Goal: Transaction & Acquisition: Purchase product/service

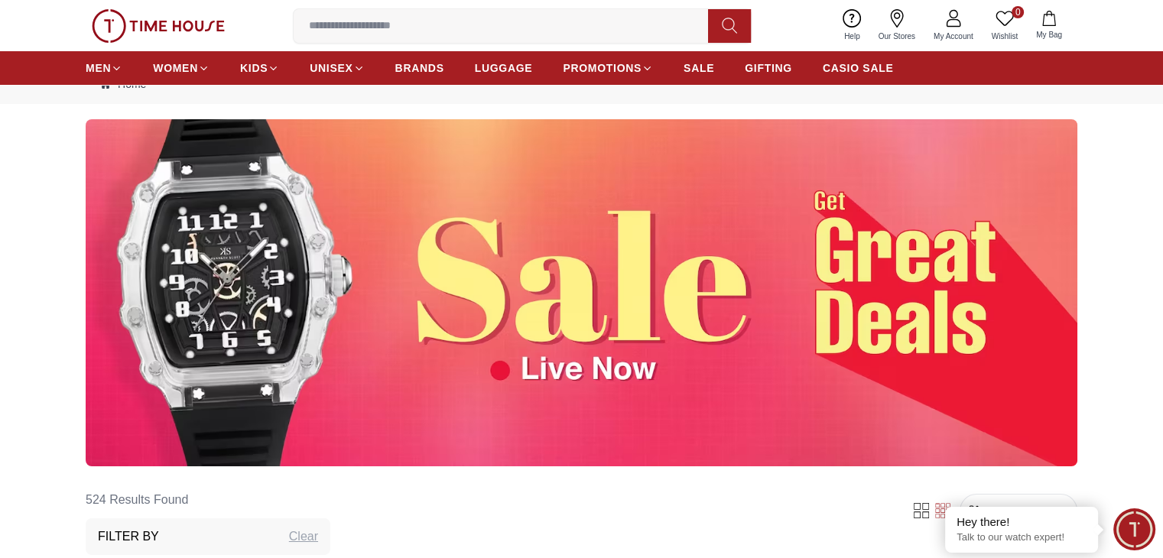
scroll to position [76, 0]
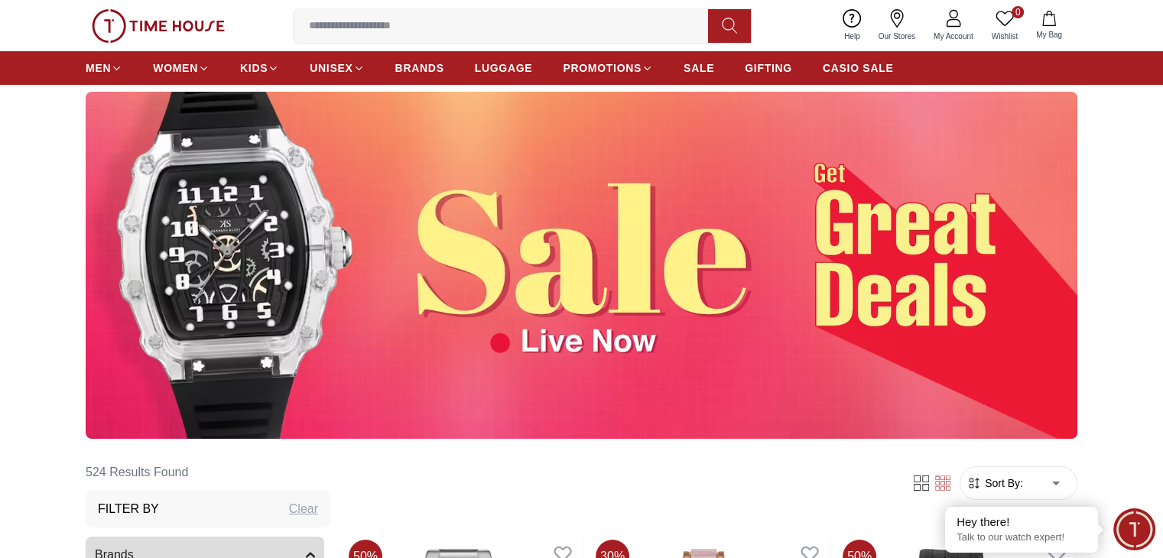
click at [828, 282] on img at bounding box center [582, 265] width 992 height 347
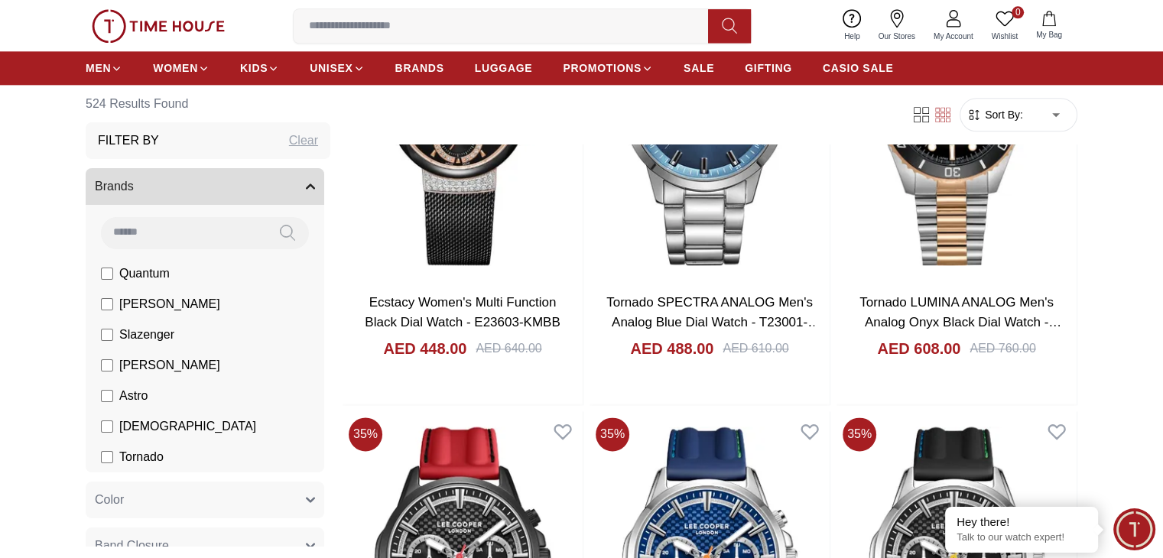
scroll to position [1989, 0]
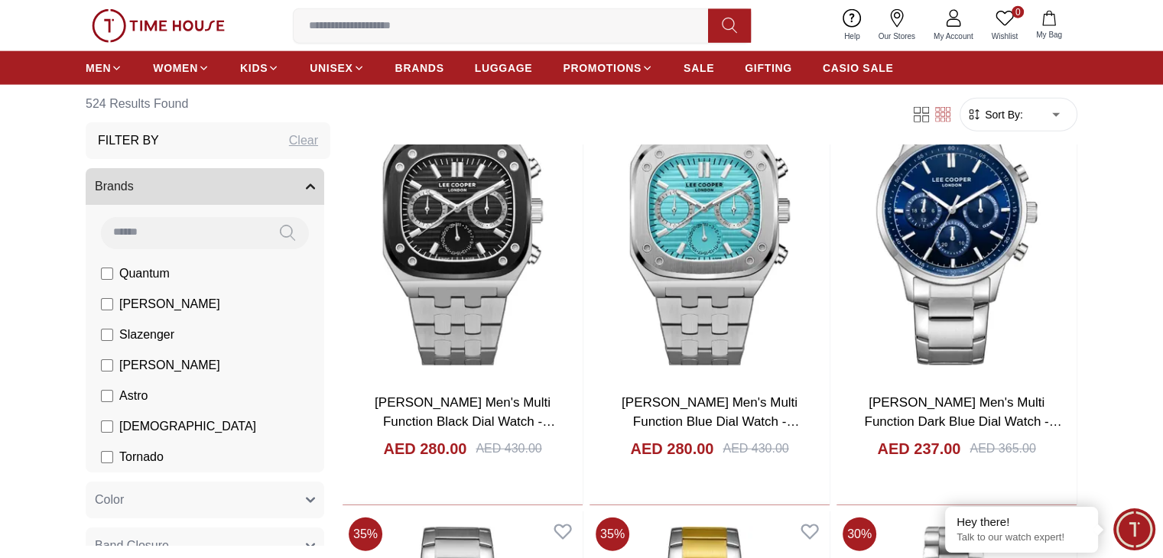
scroll to position [3748, 0]
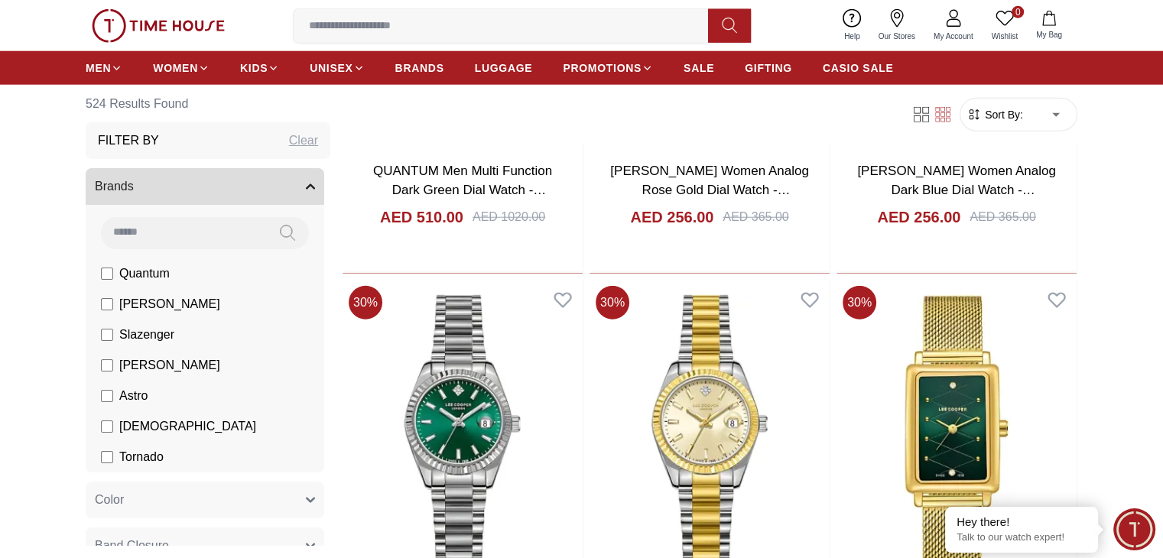
scroll to position [9713, 0]
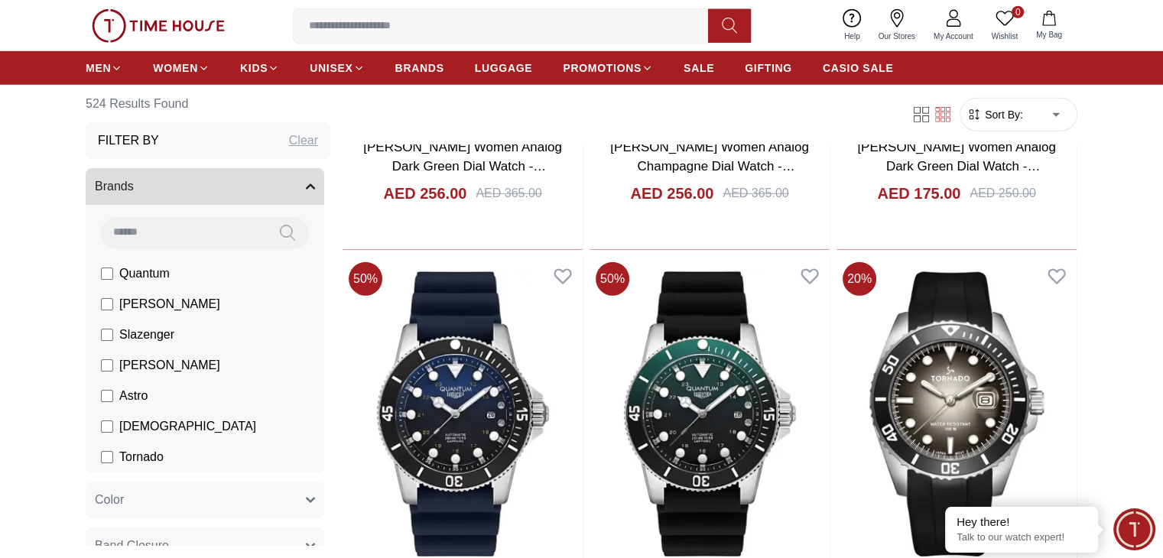
scroll to position [10249, 0]
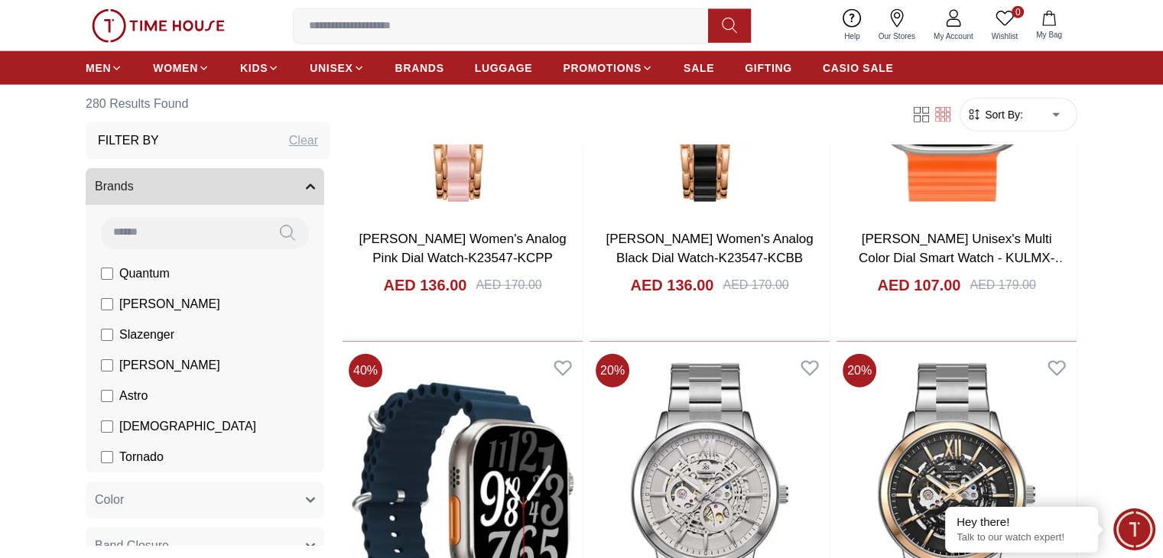
scroll to position [3977, 0]
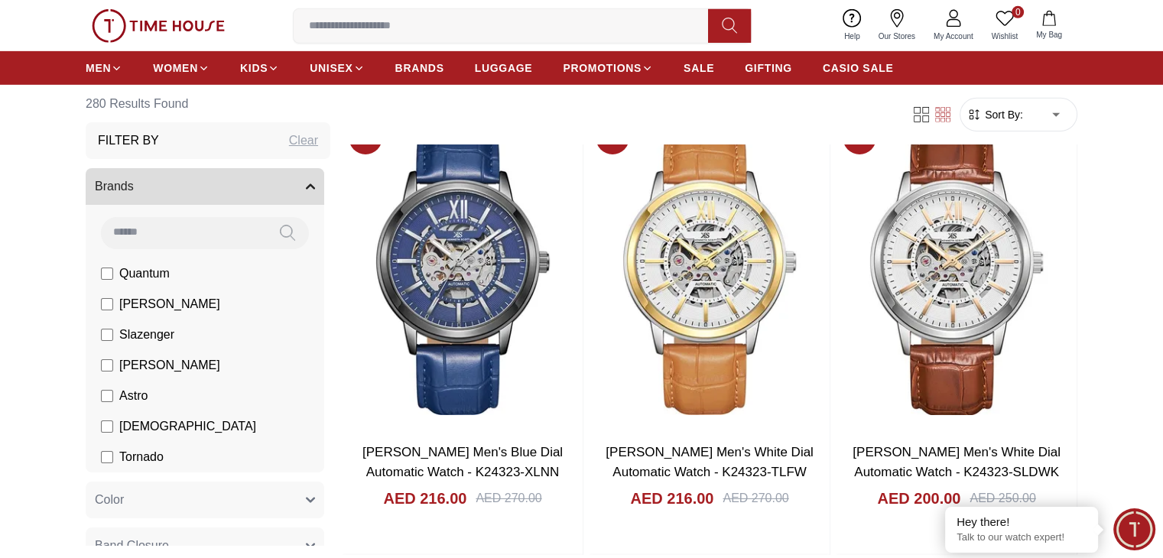
scroll to position [4971, 0]
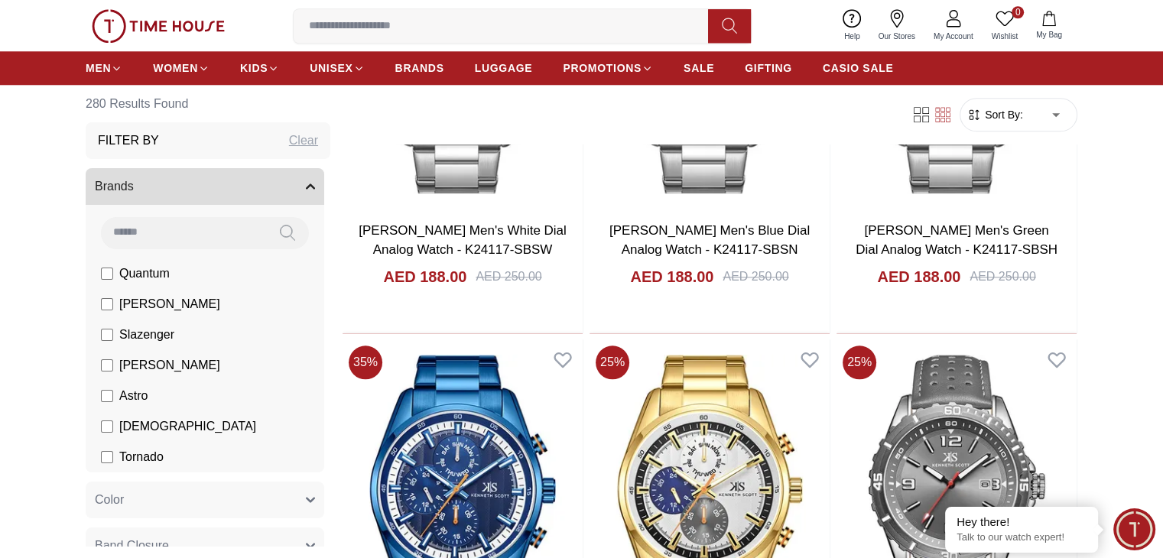
scroll to position [7725, 0]
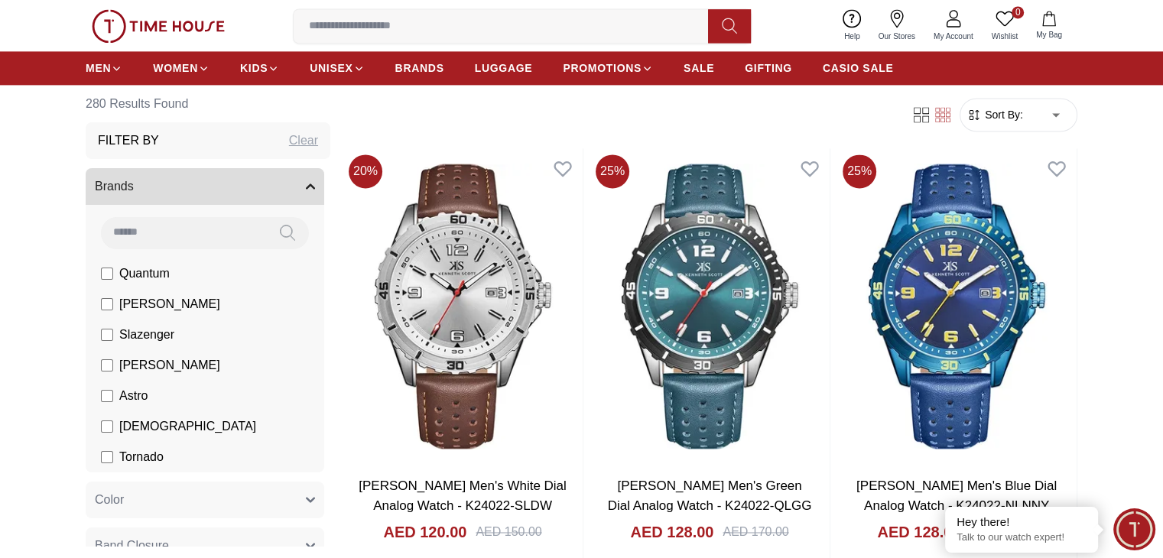
scroll to position [8184, 0]
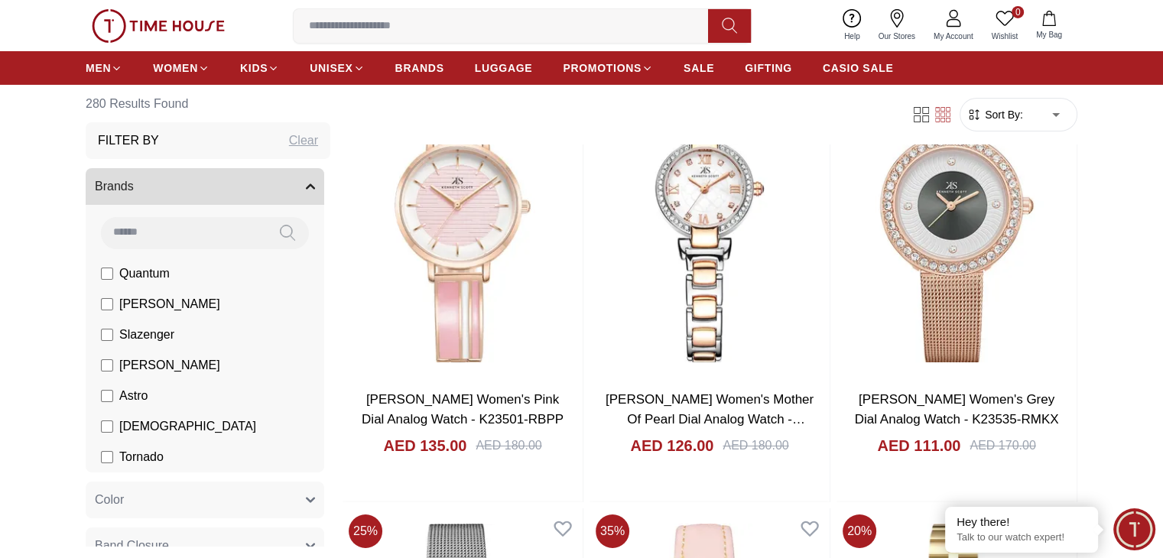
scroll to position [17132, 0]
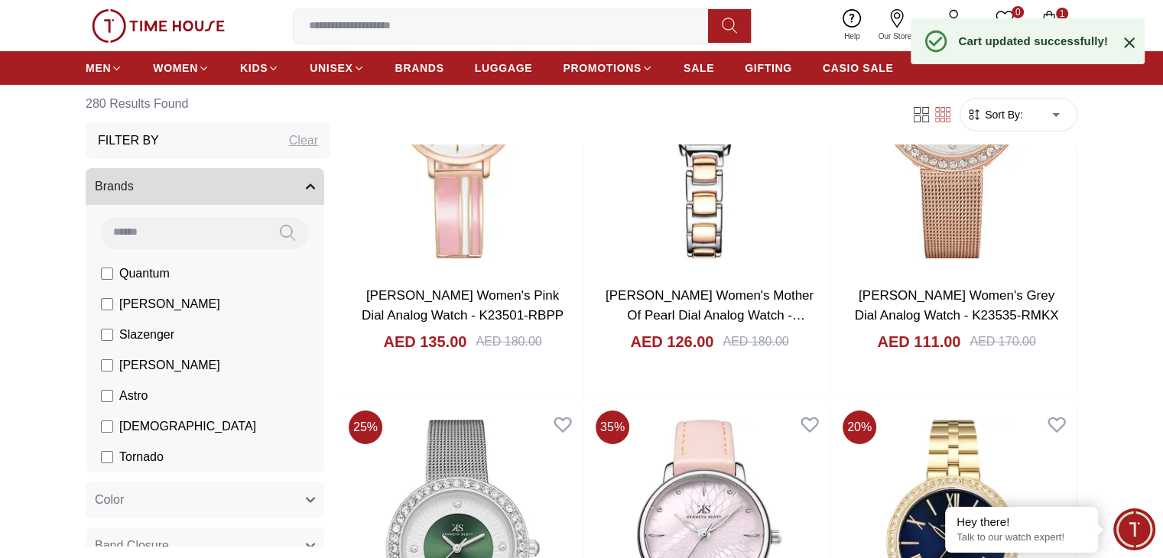
scroll to position [17285, 0]
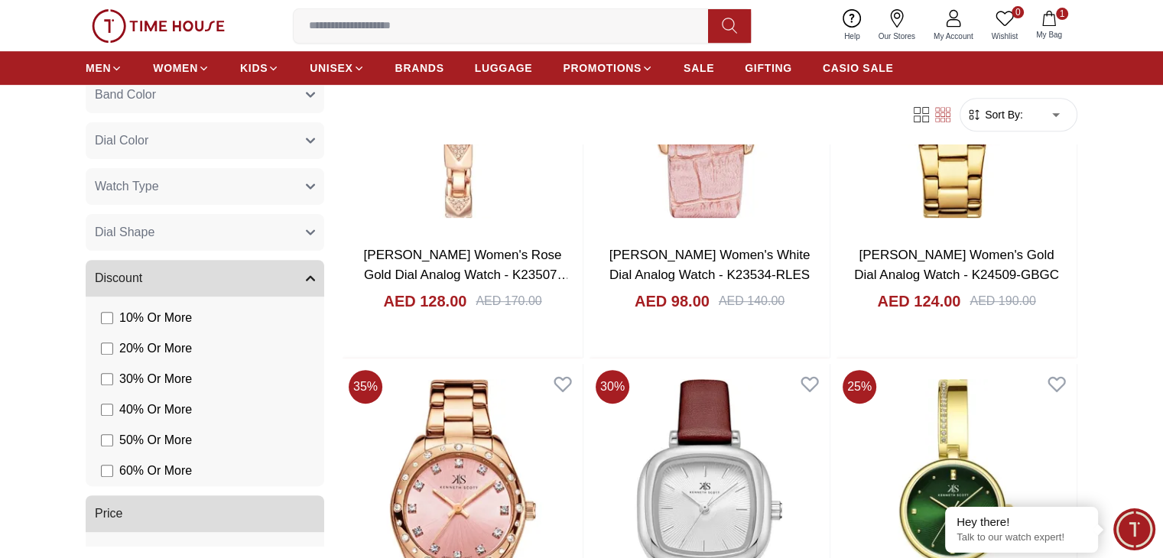
scroll to position [612, 0]
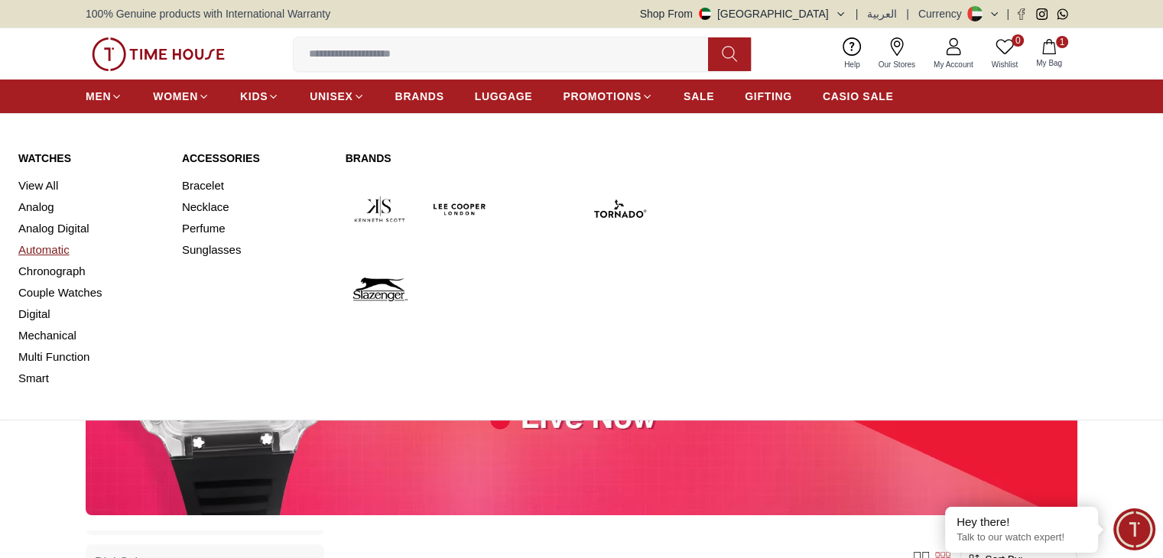
click at [46, 246] on link "Automatic" at bounding box center [90, 249] width 145 height 21
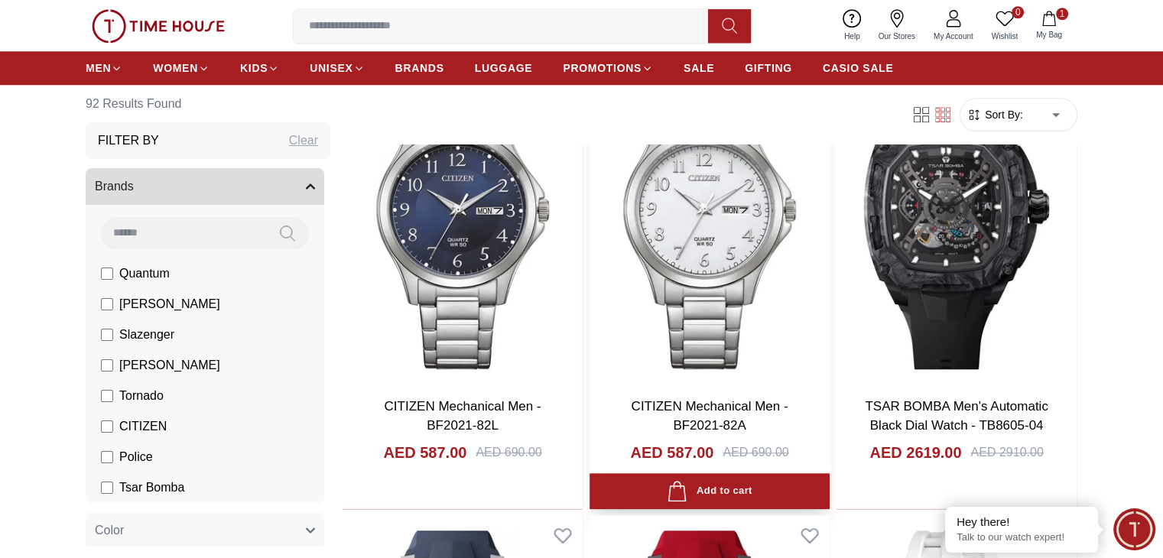
scroll to position [1606, 0]
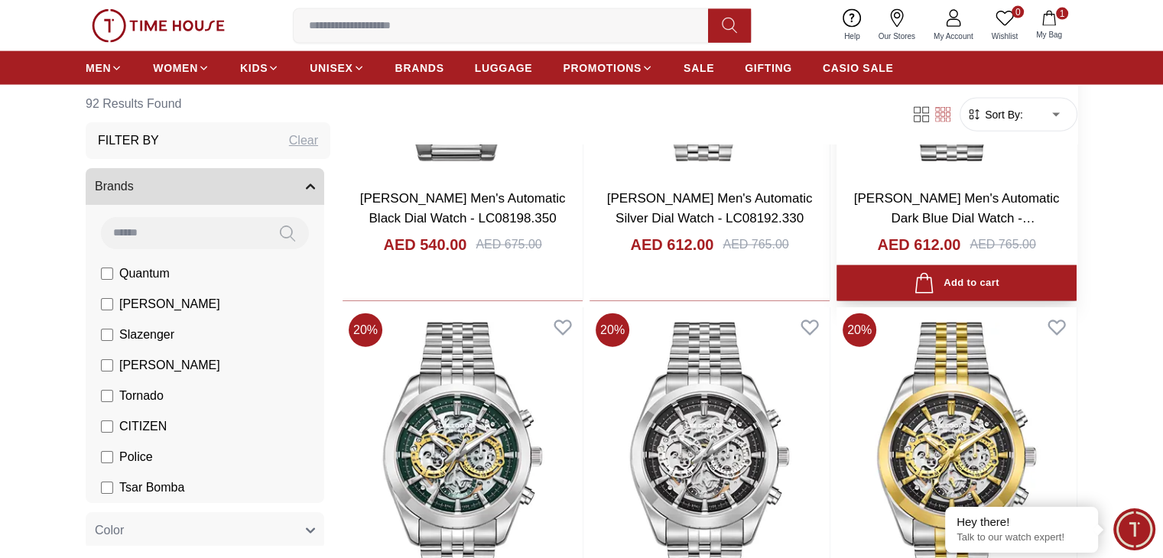
scroll to position [3518, 0]
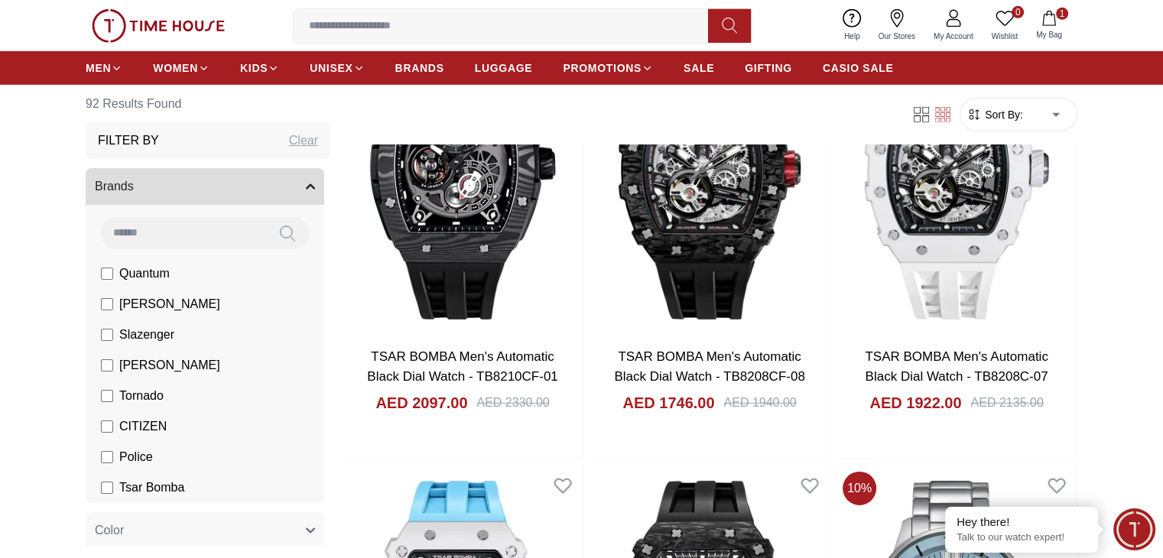
scroll to position [4742, 0]
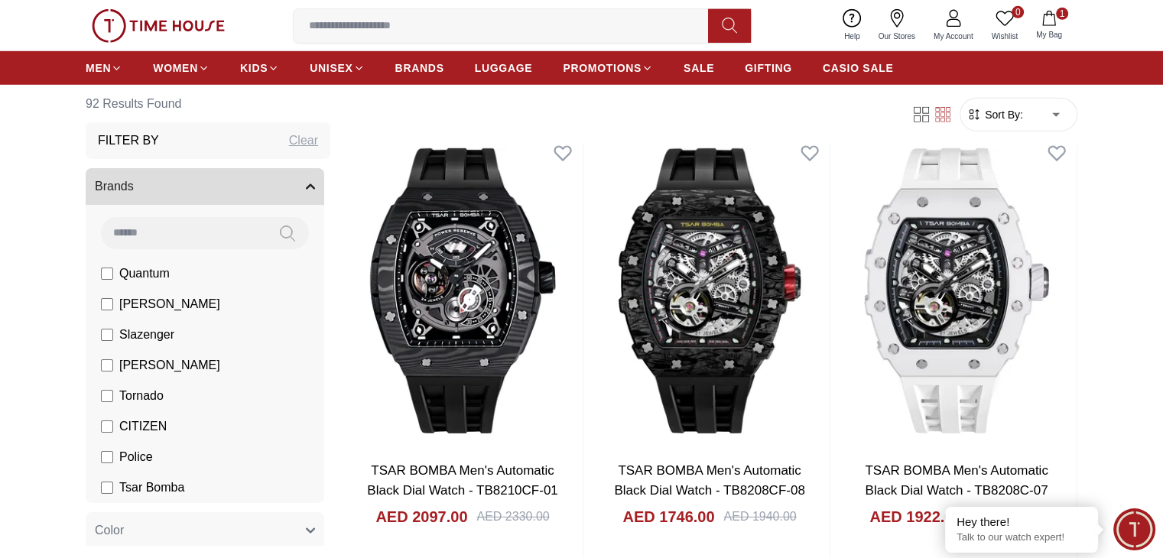
scroll to position [4050, 0]
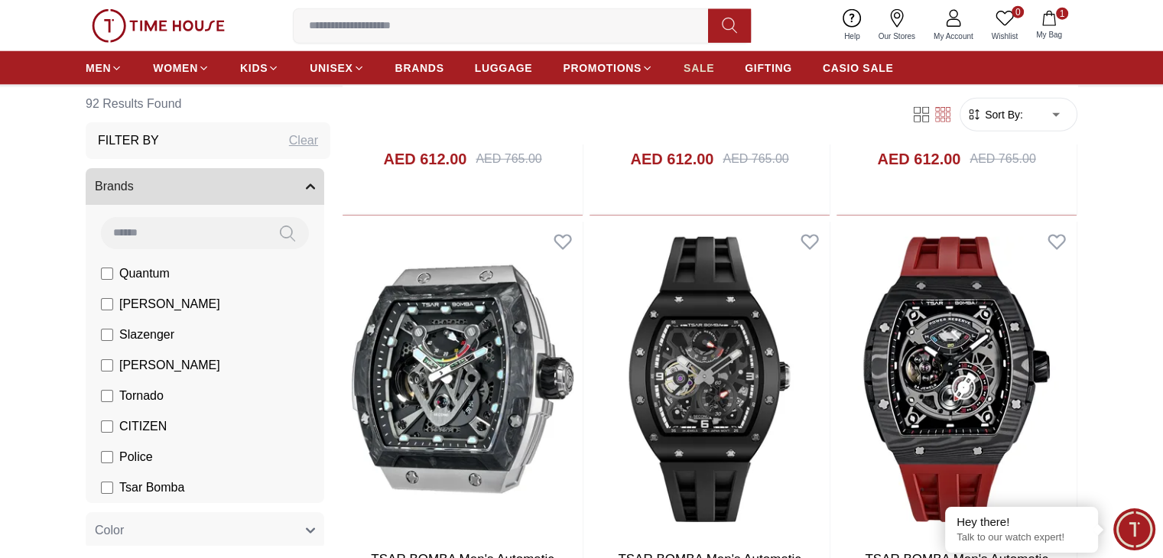
click at [694, 70] on span "SALE" at bounding box center [699, 67] width 31 height 15
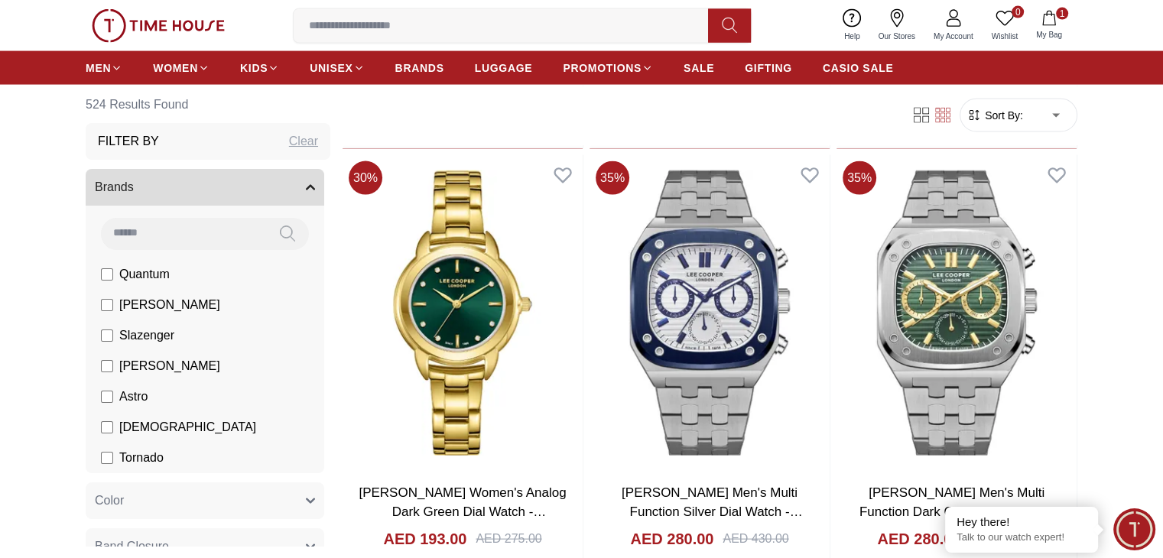
scroll to position [3289, 0]
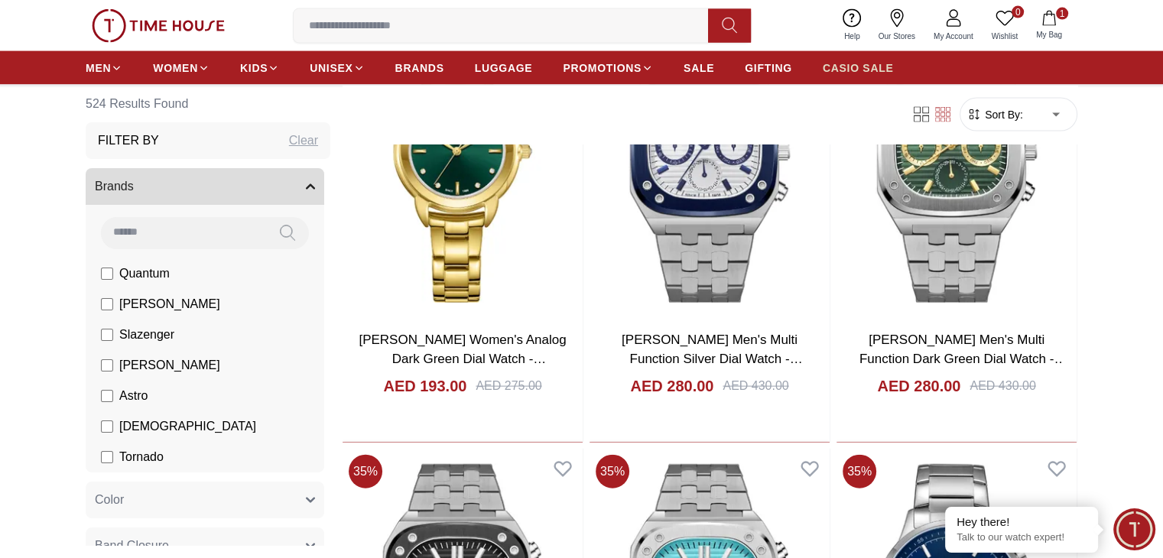
click at [827, 63] on span "CASIO SALE" at bounding box center [858, 67] width 71 height 15
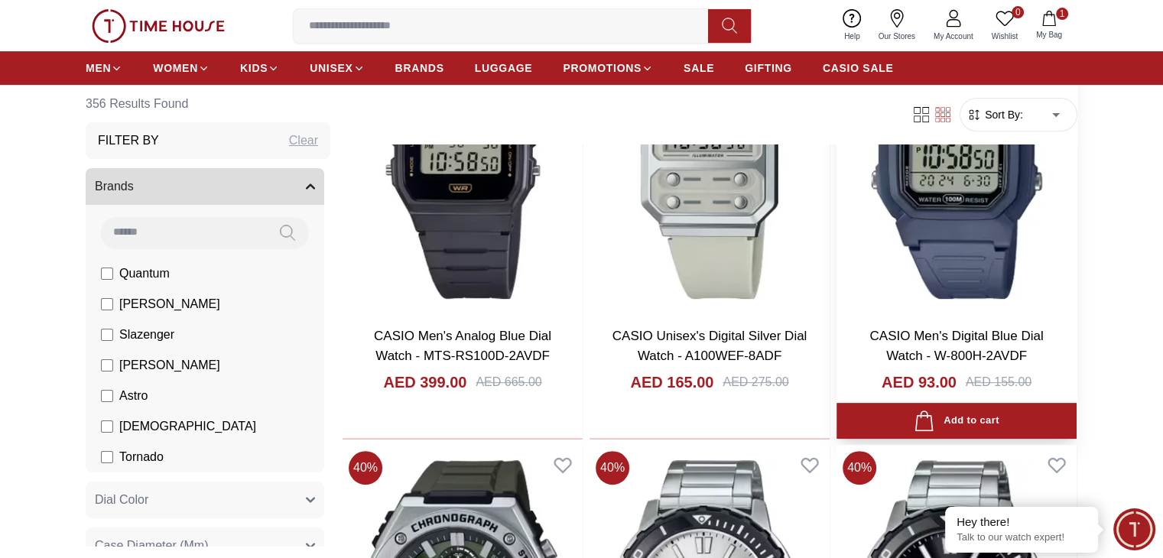
scroll to position [765, 0]
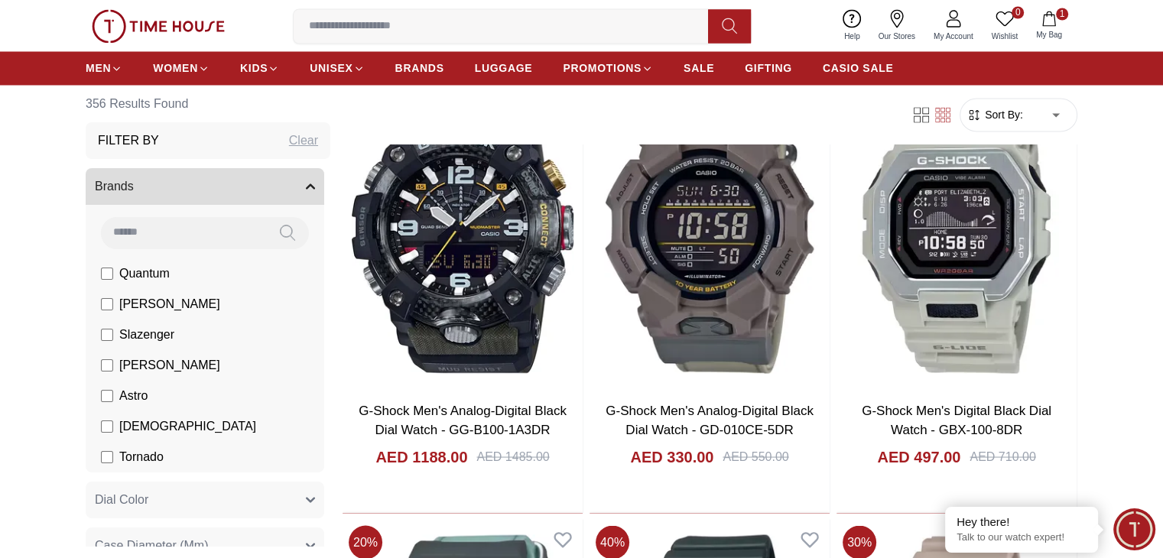
scroll to position [2753, 0]
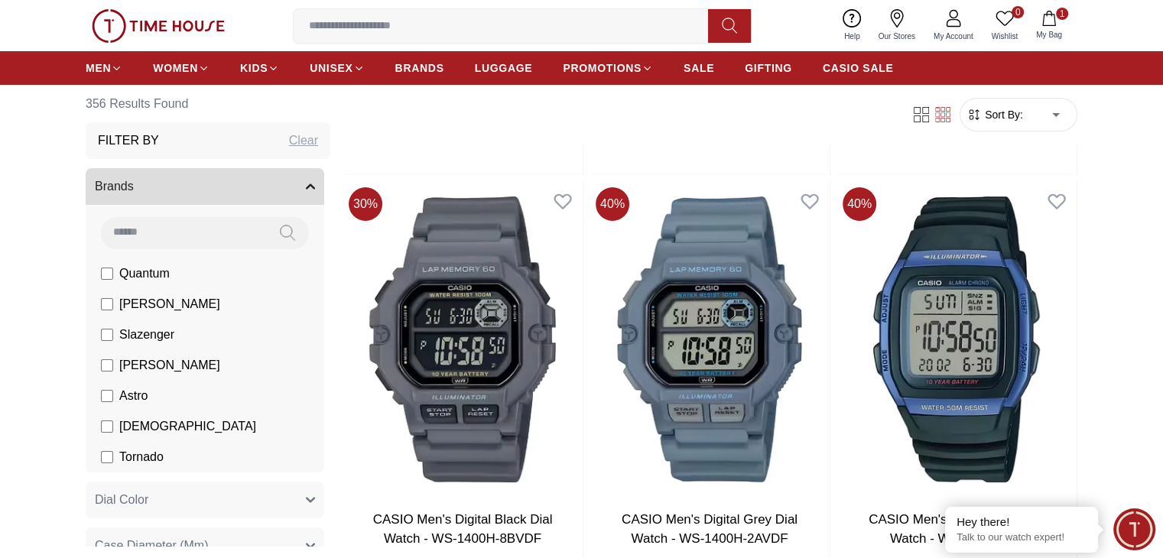
scroll to position [5813, 0]
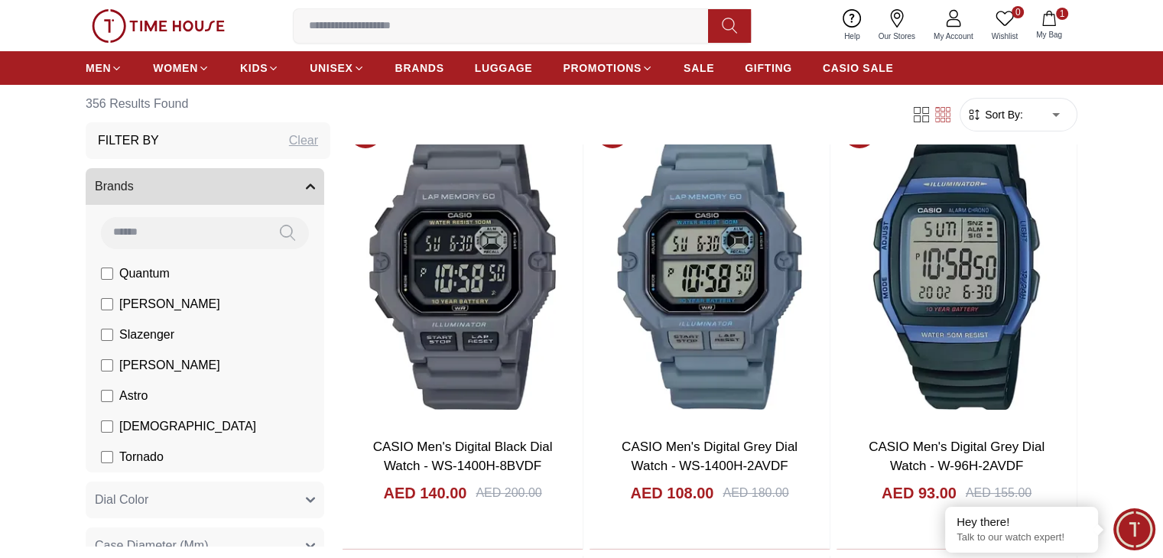
scroll to position [5889, 0]
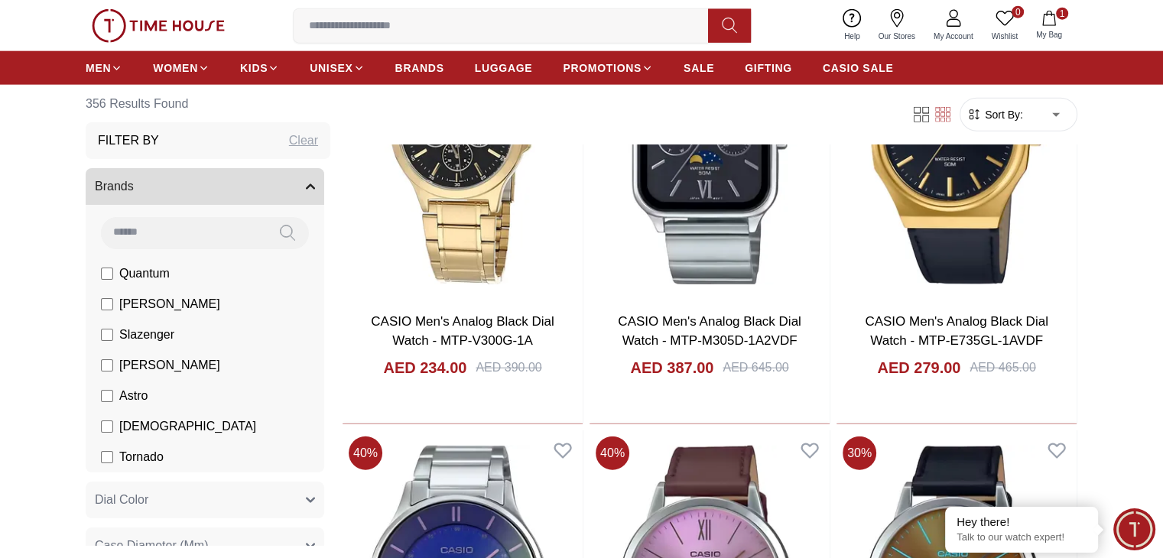
scroll to position [9713, 0]
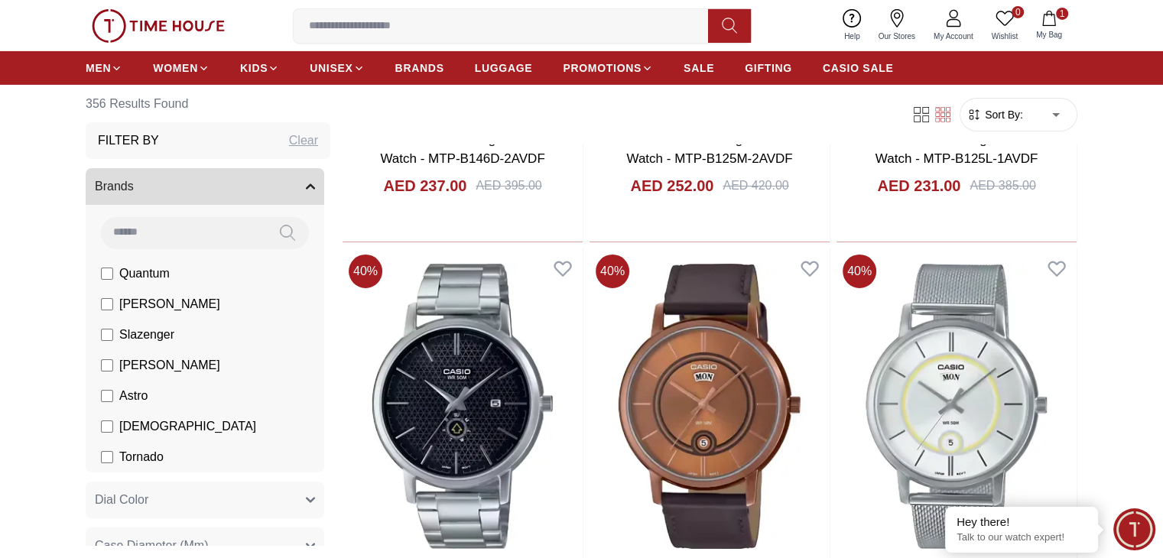
scroll to position [11243, 0]
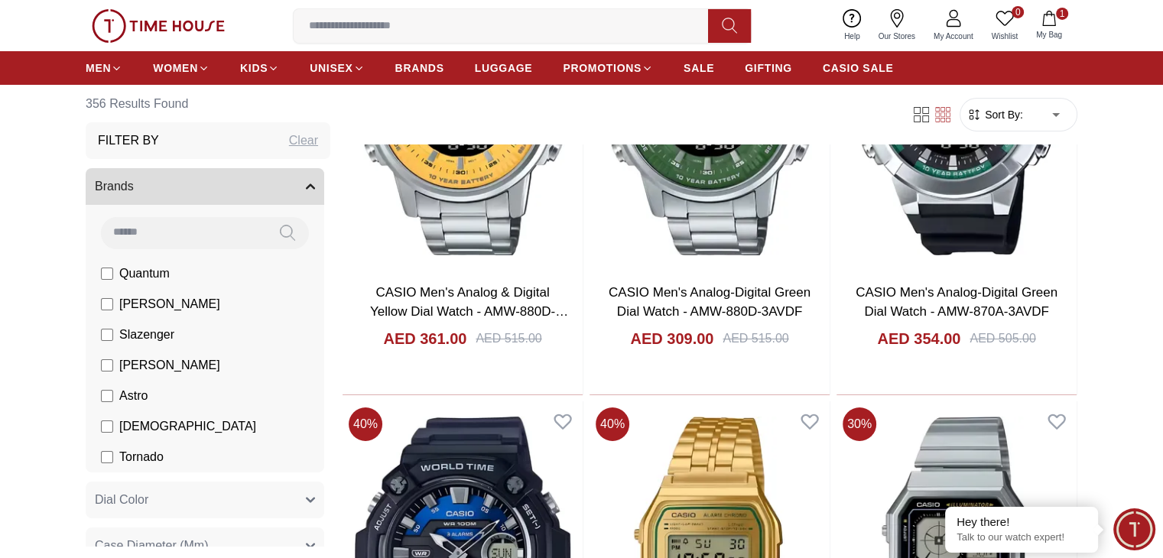
scroll to position [17209, 0]
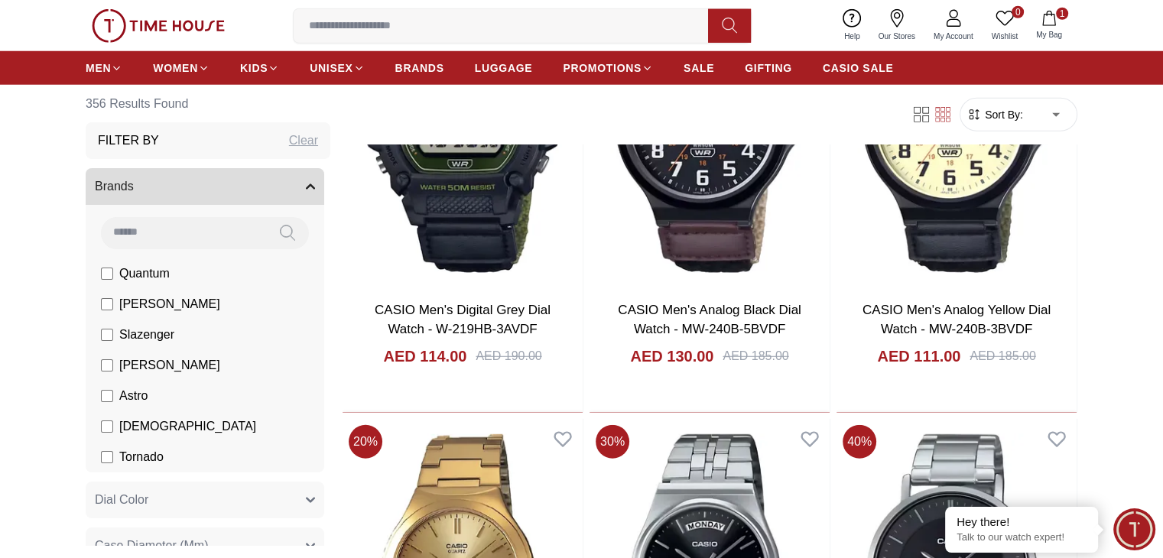
scroll to position [21645, 0]
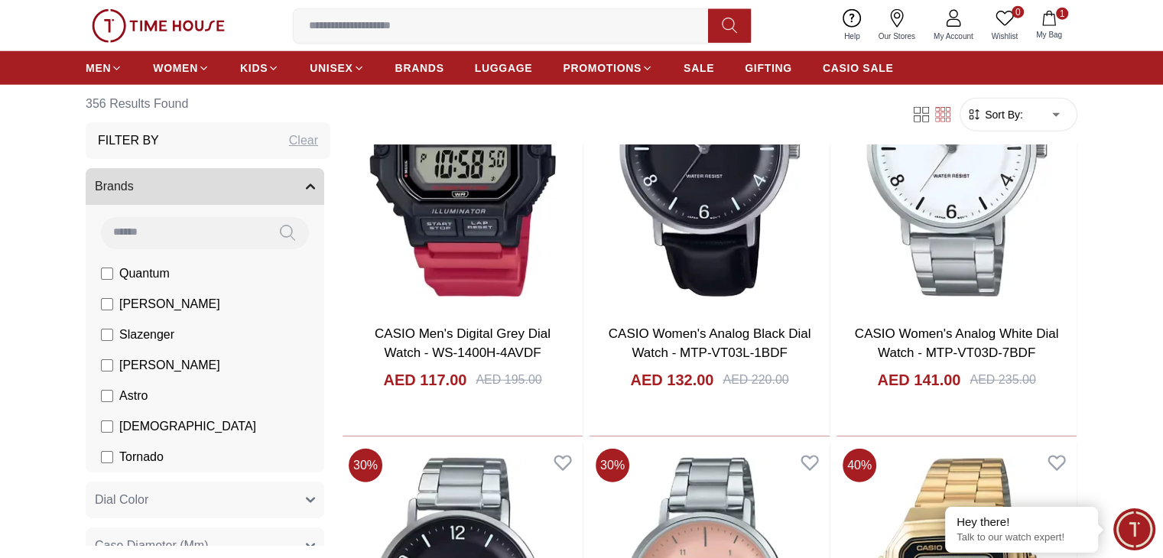
scroll to position [27458, 0]
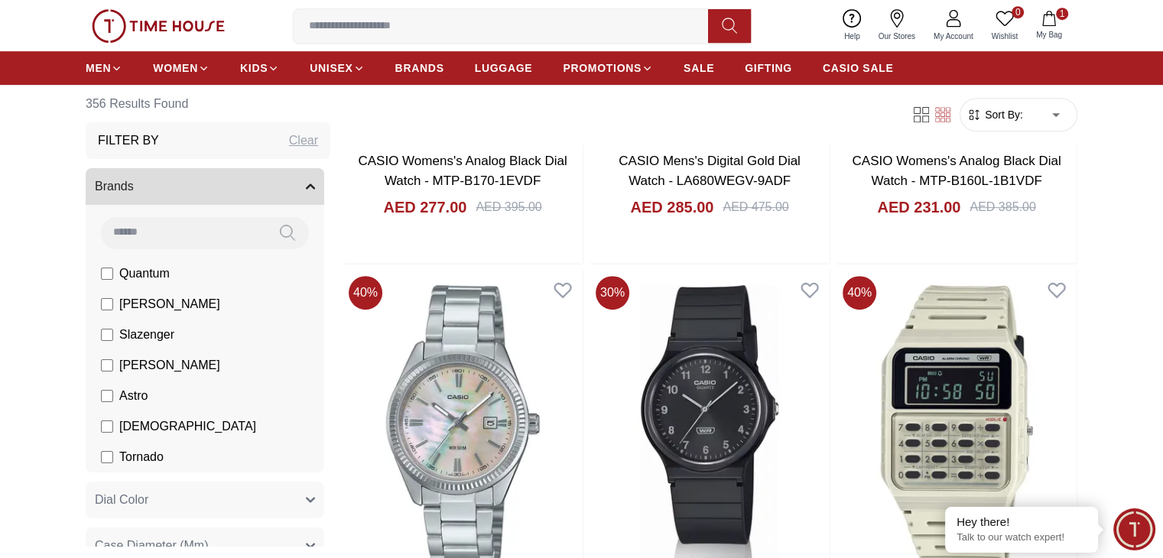
scroll to position [29829, 0]
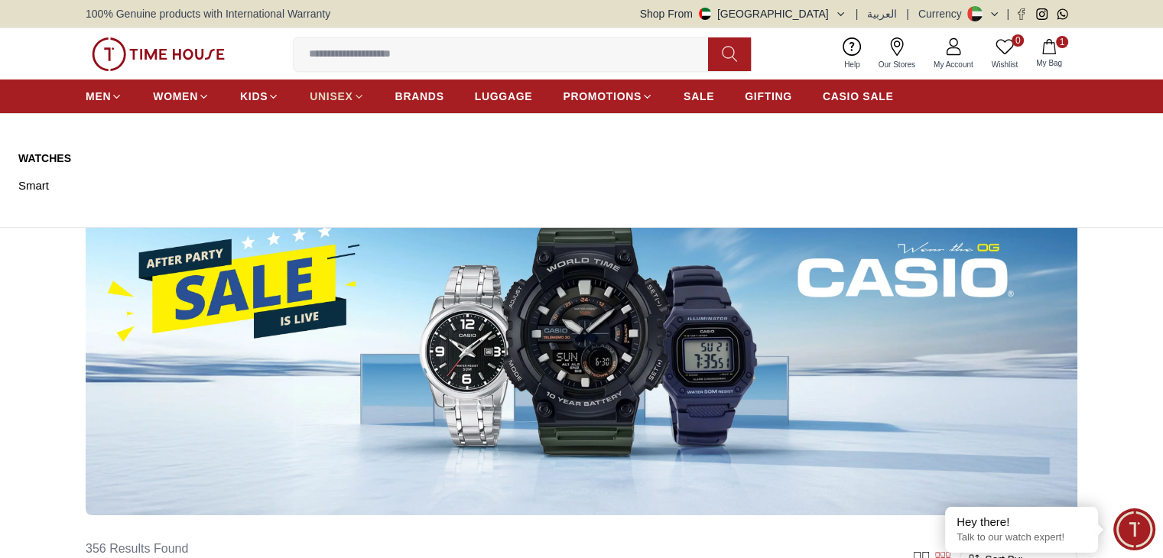
click at [349, 99] on span "UNISEX" at bounding box center [331, 96] width 43 height 15
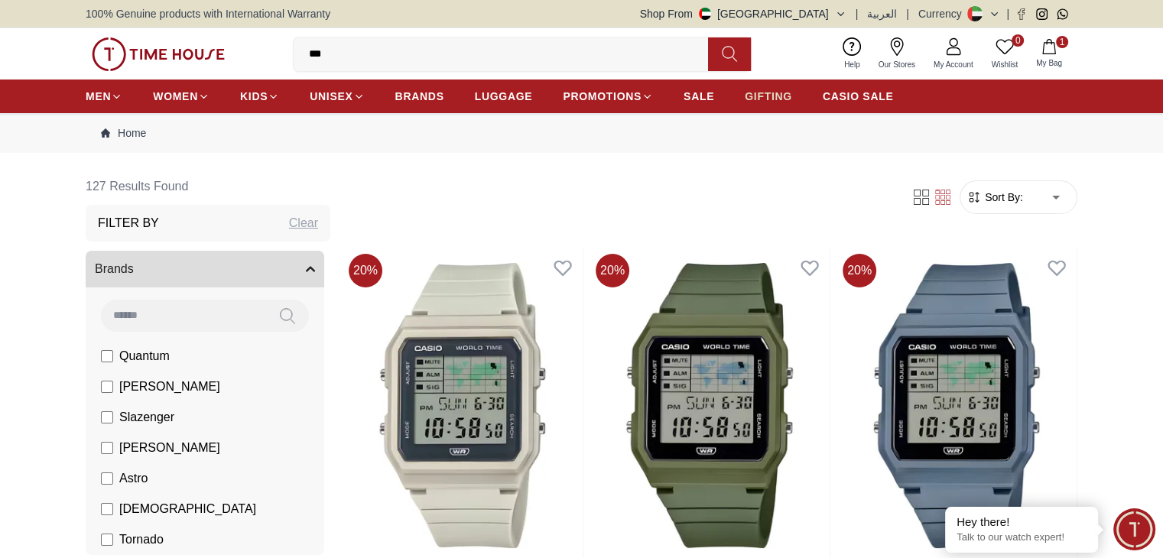
click at [771, 98] on span "GIFTING" at bounding box center [768, 96] width 47 height 15
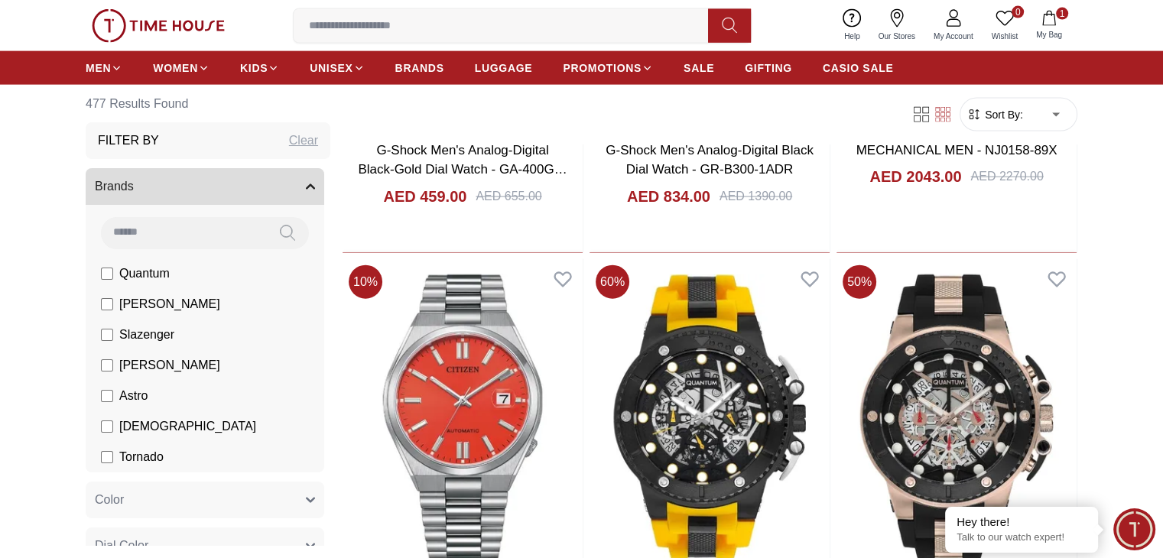
scroll to position [3518, 0]
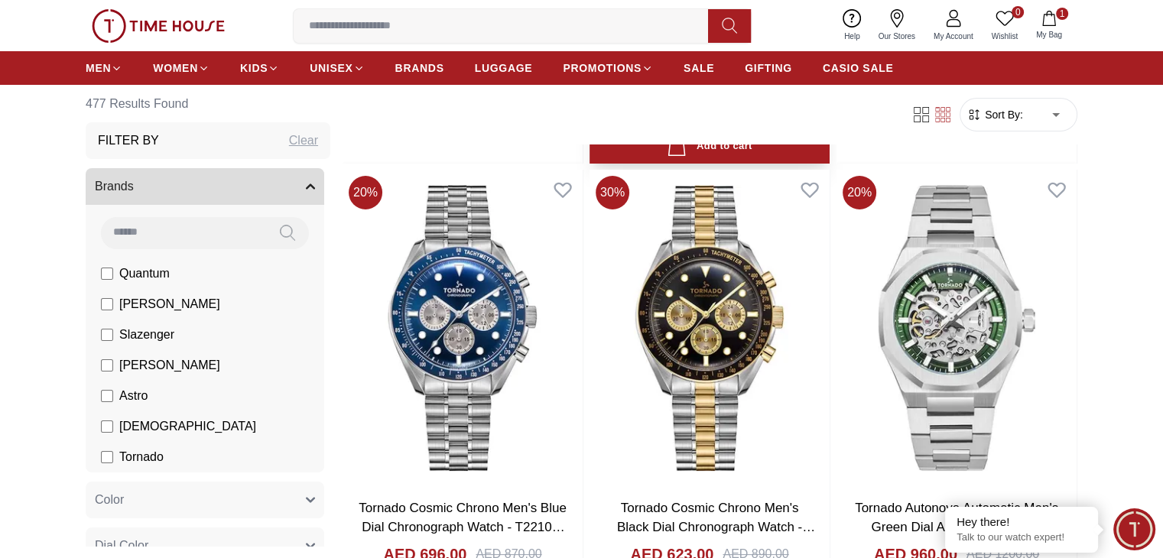
scroll to position [5813, 0]
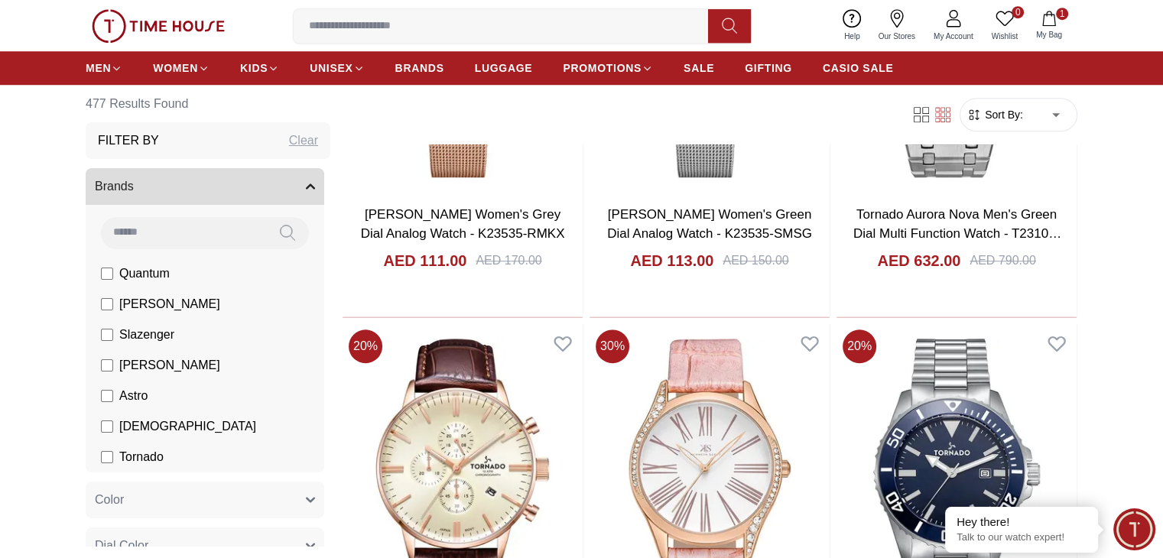
scroll to position [7036, 0]
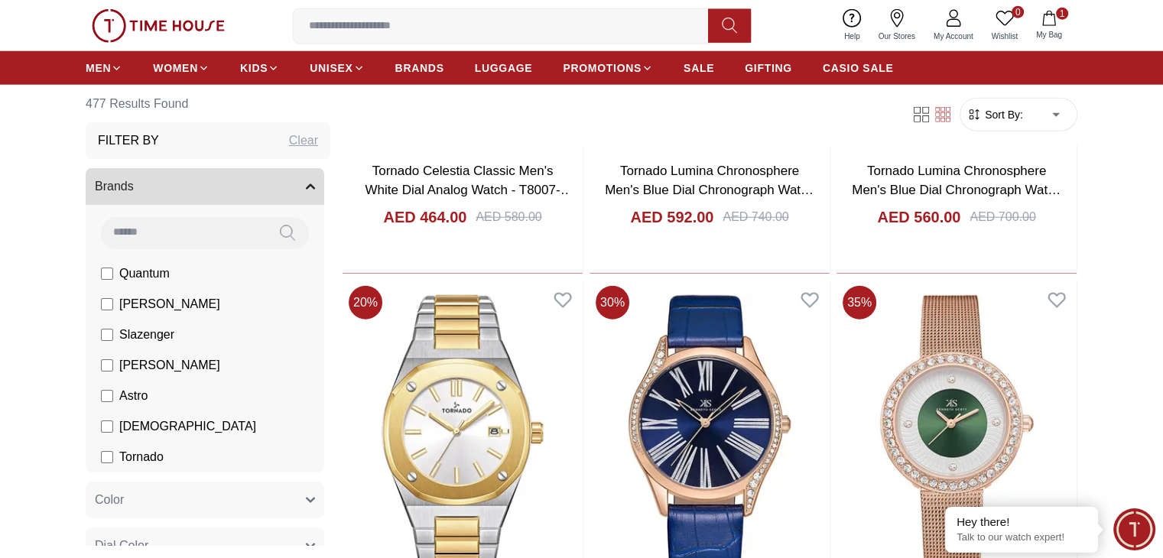
scroll to position [9713, 0]
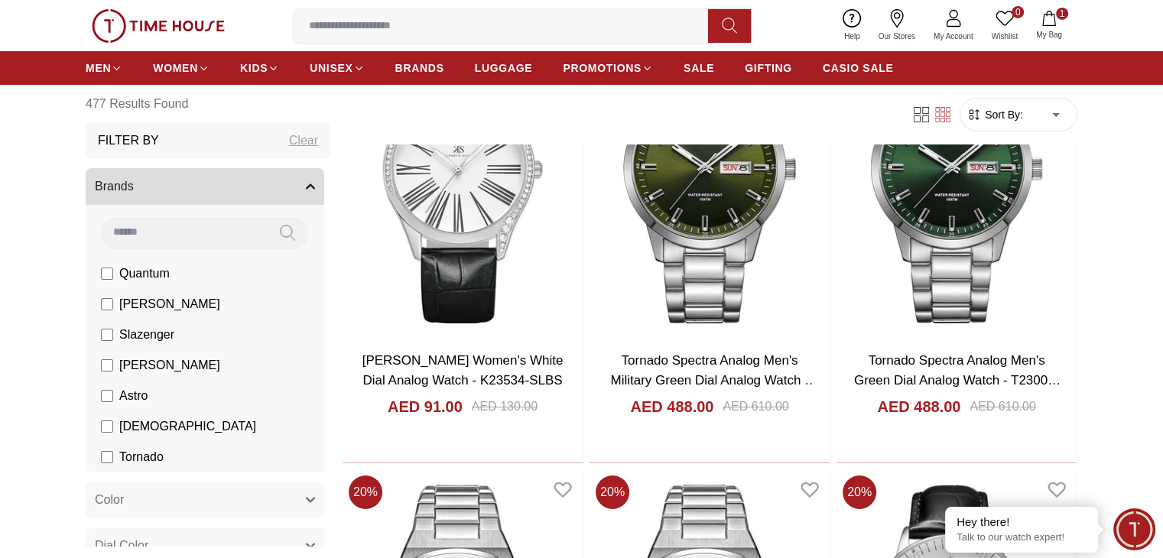
scroll to position [11320, 0]
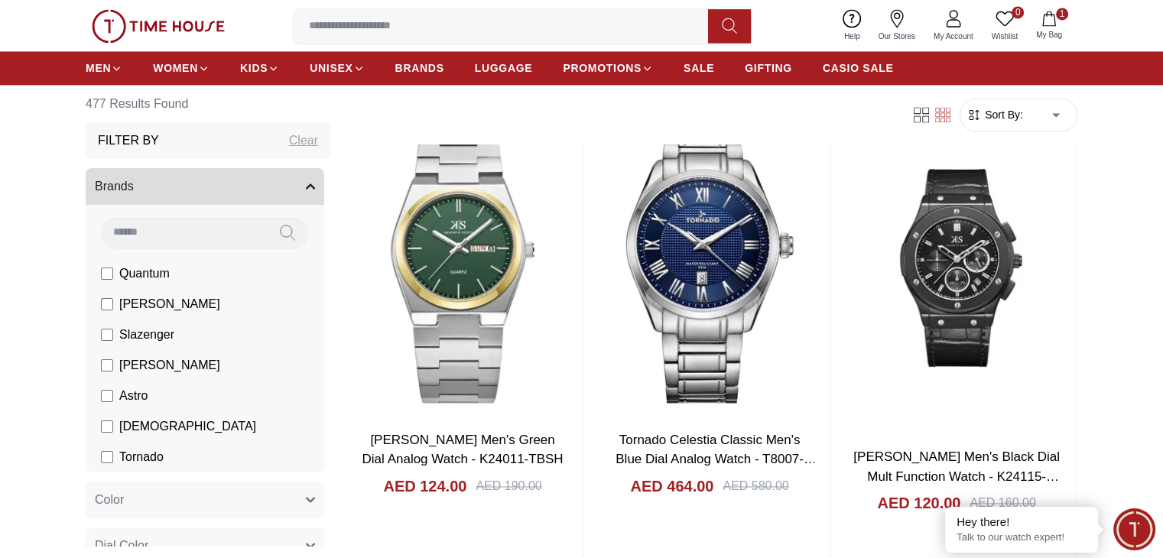
scroll to position [13920, 0]
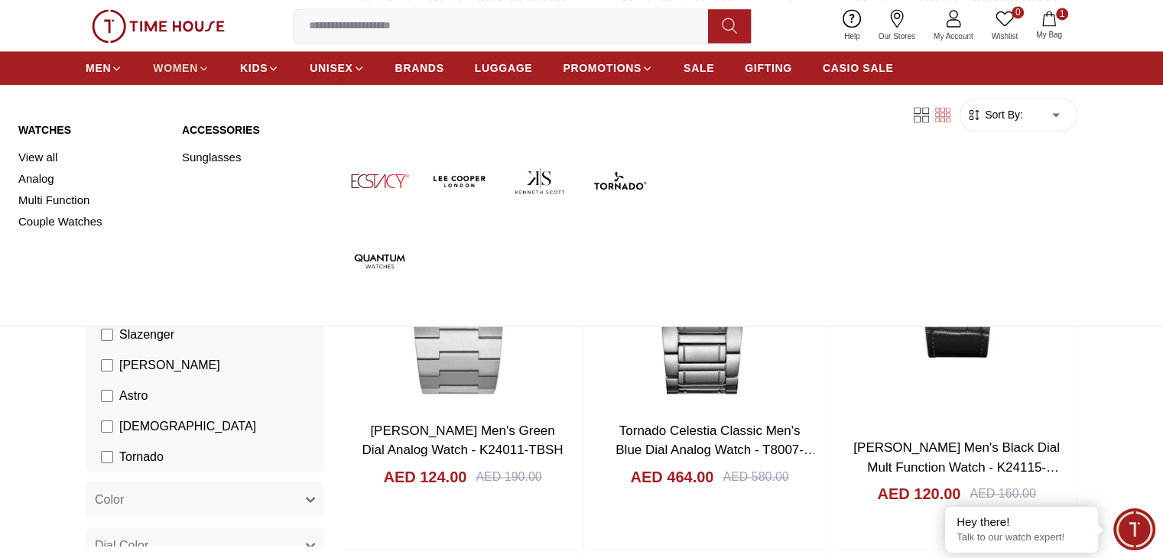
click at [203, 67] on icon at bounding box center [203, 68] width 11 height 11
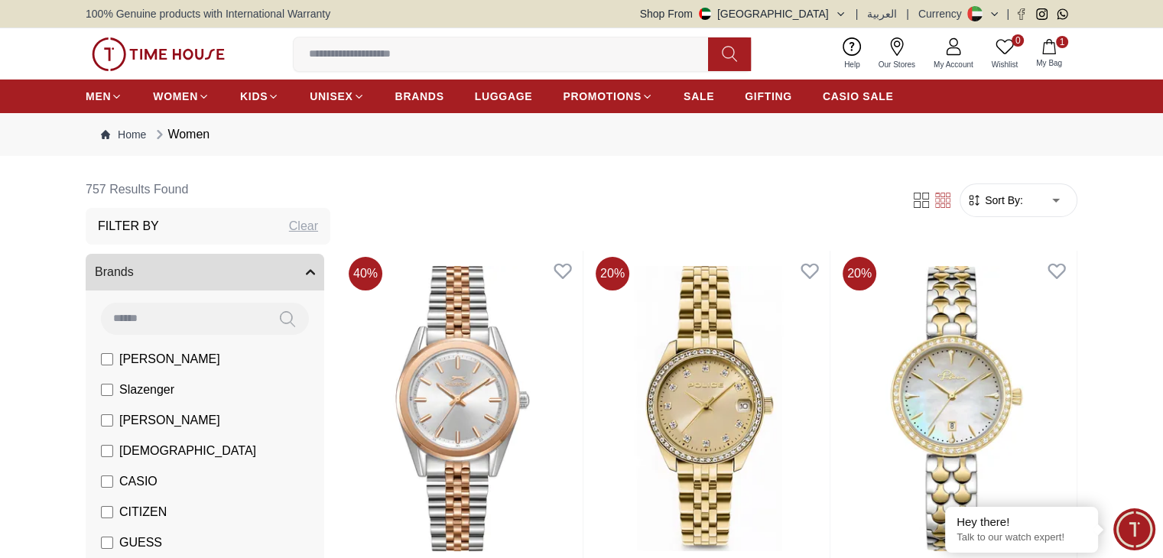
click at [141, 417] on span "[PERSON_NAME]" at bounding box center [169, 420] width 101 height 18
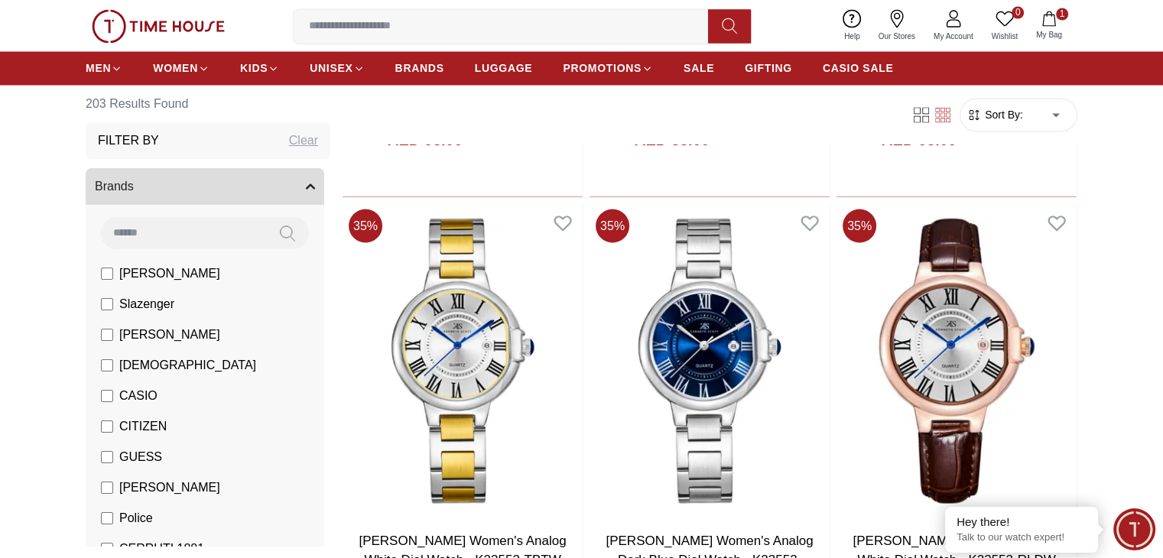
scroll to position [2753, 0]
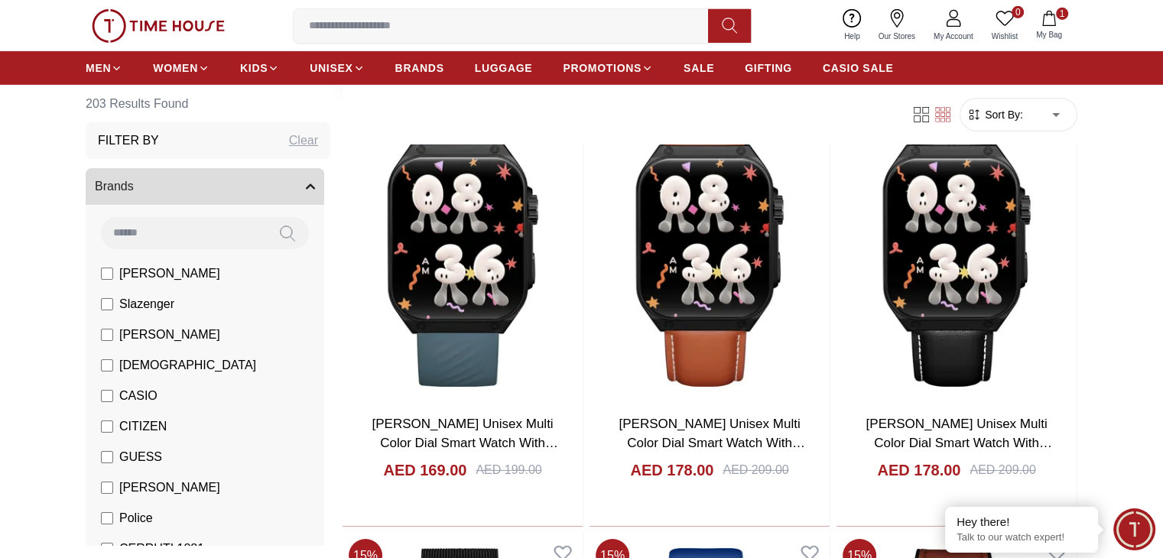
scroll to position [5124, 0]
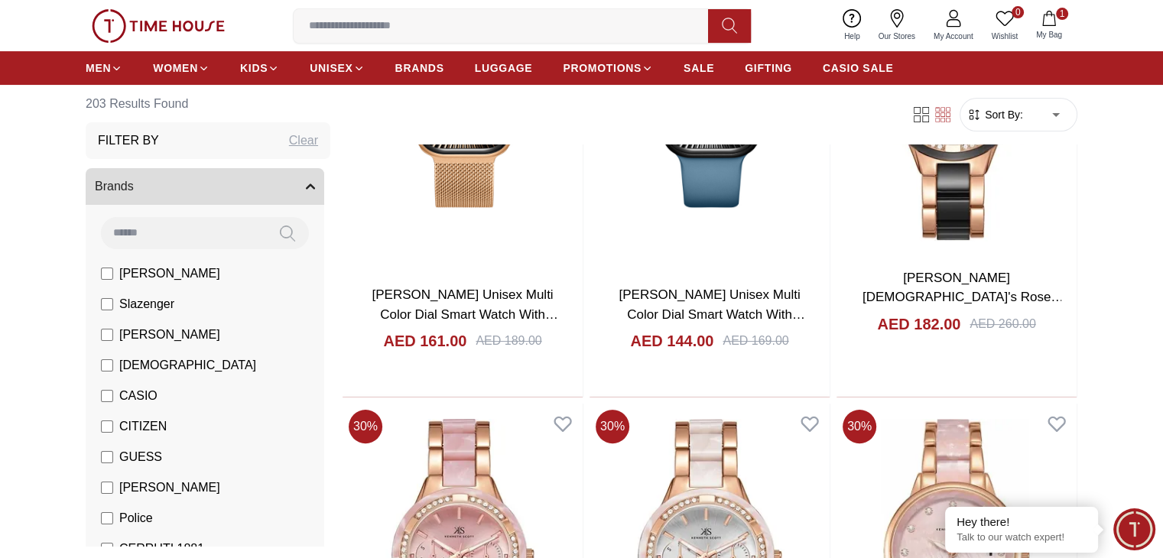
scroll to position [8054, 0]
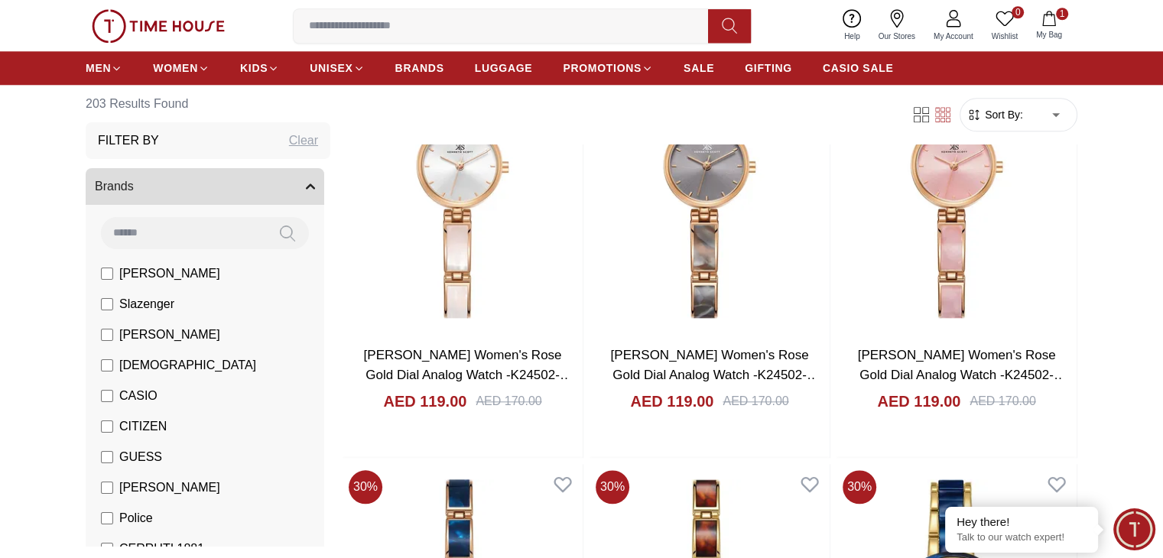
scroll to position [7366, 0]
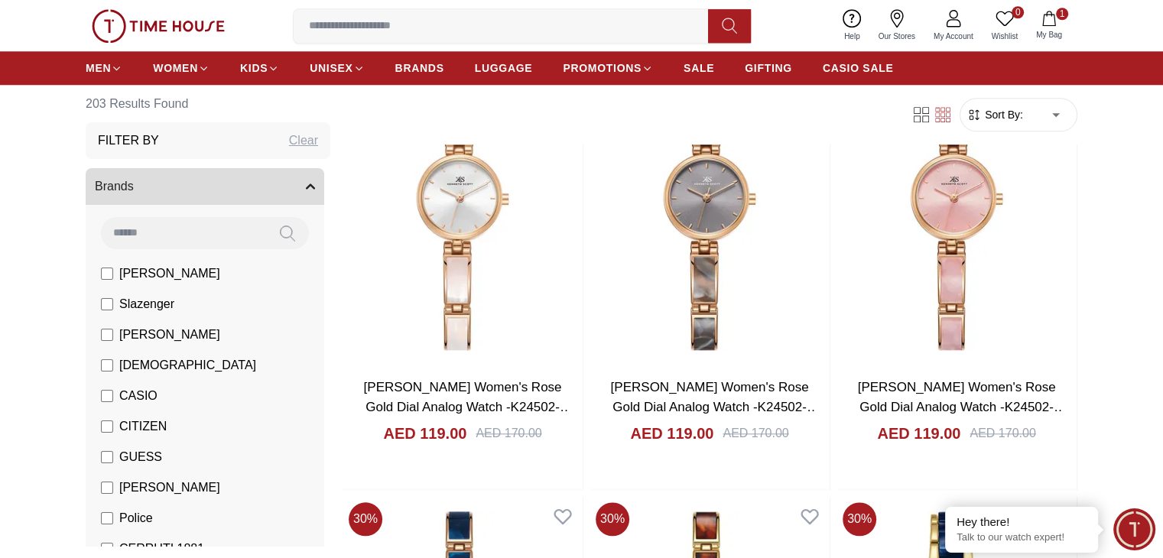
click at [114, 337] on label "[PERSON_NAME]" at bounding box center [160, 335] width 119 height 18
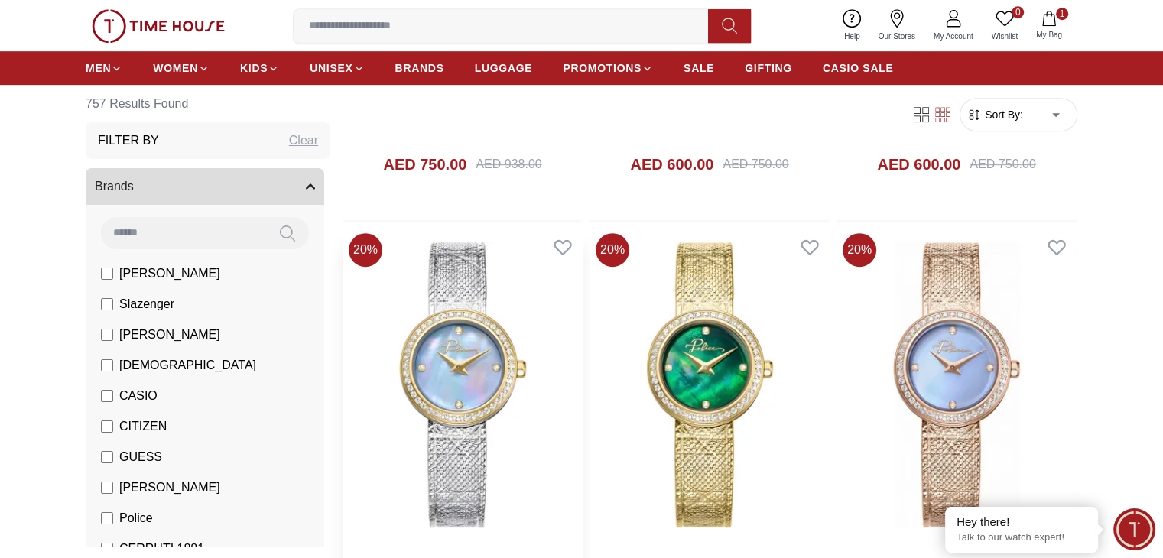
scroll to position [918, 0]
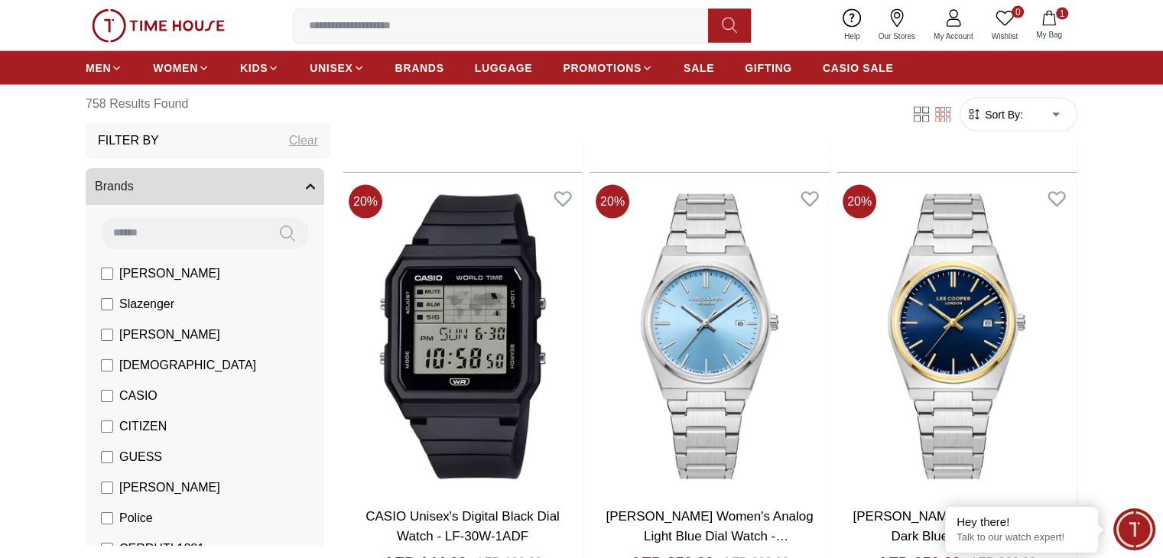
scroll to position [3212, 0]
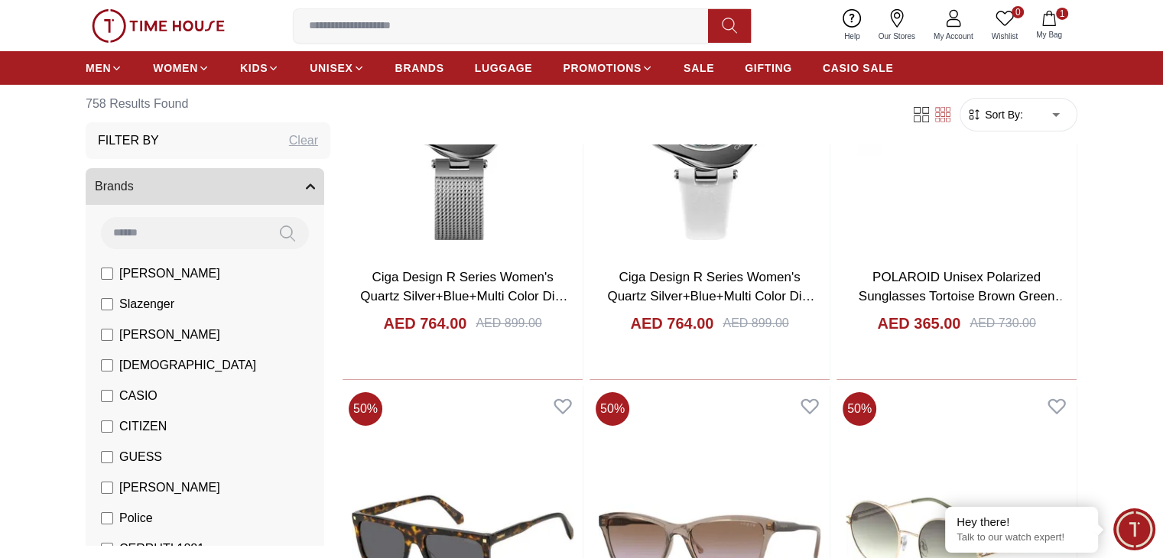
scroll to position [5201, 0]
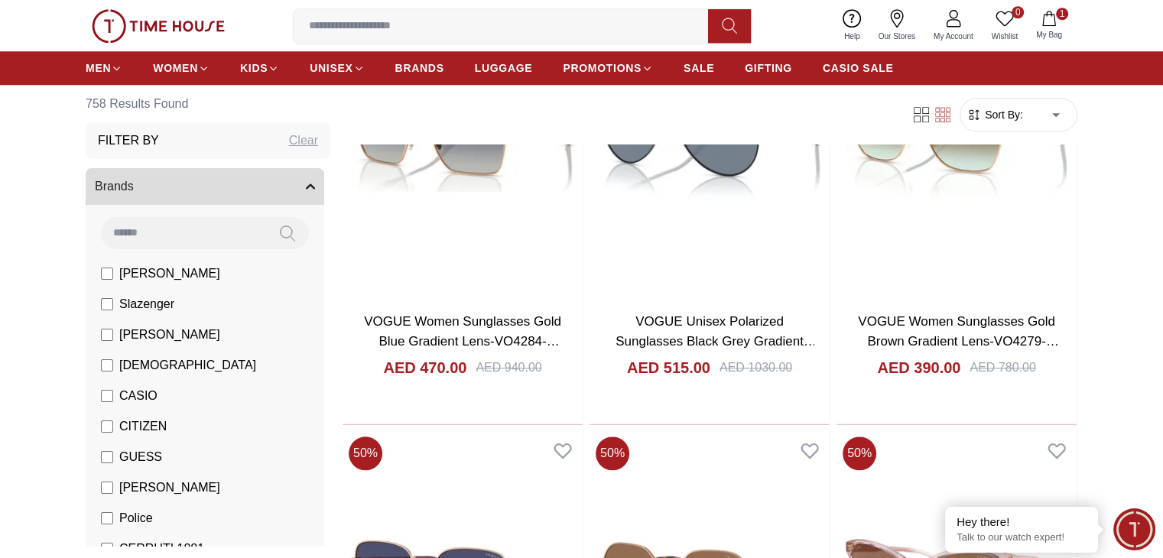
scroll to position [7419, 0]
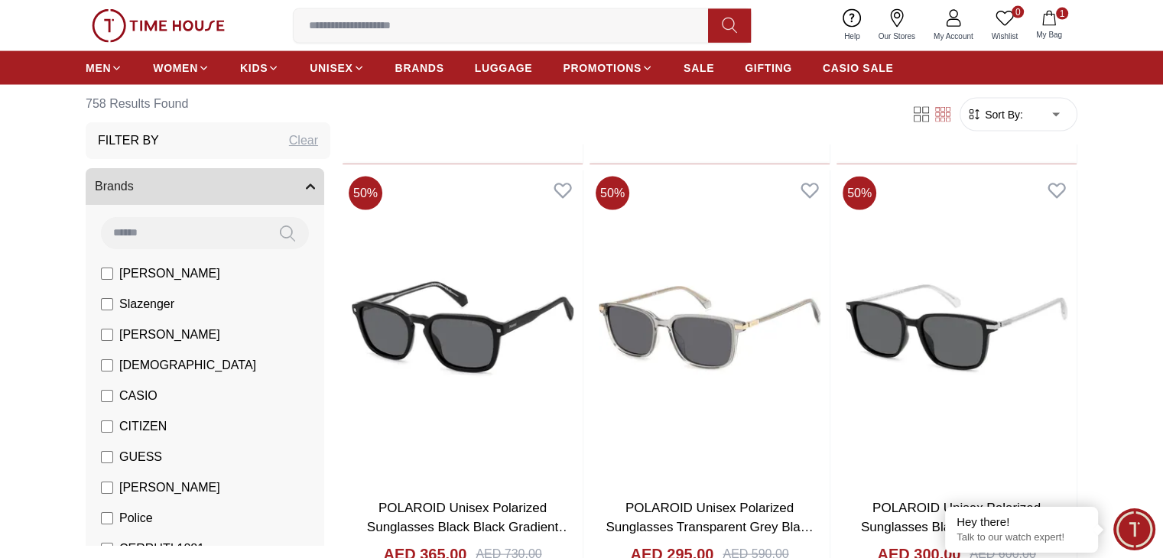
scroll to position [9025, 0]
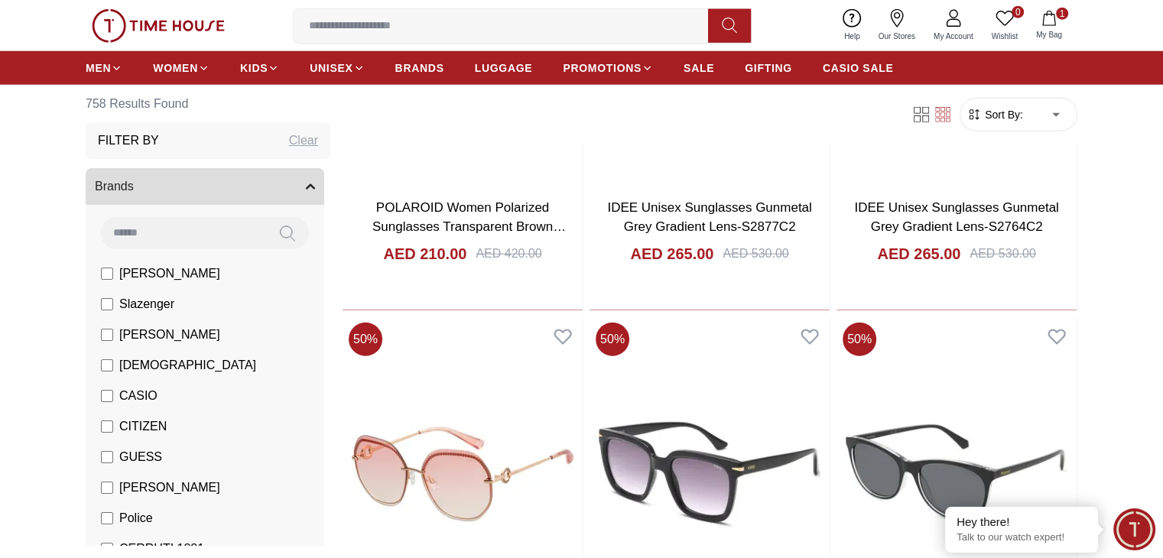
scroll to position [9790, 0]
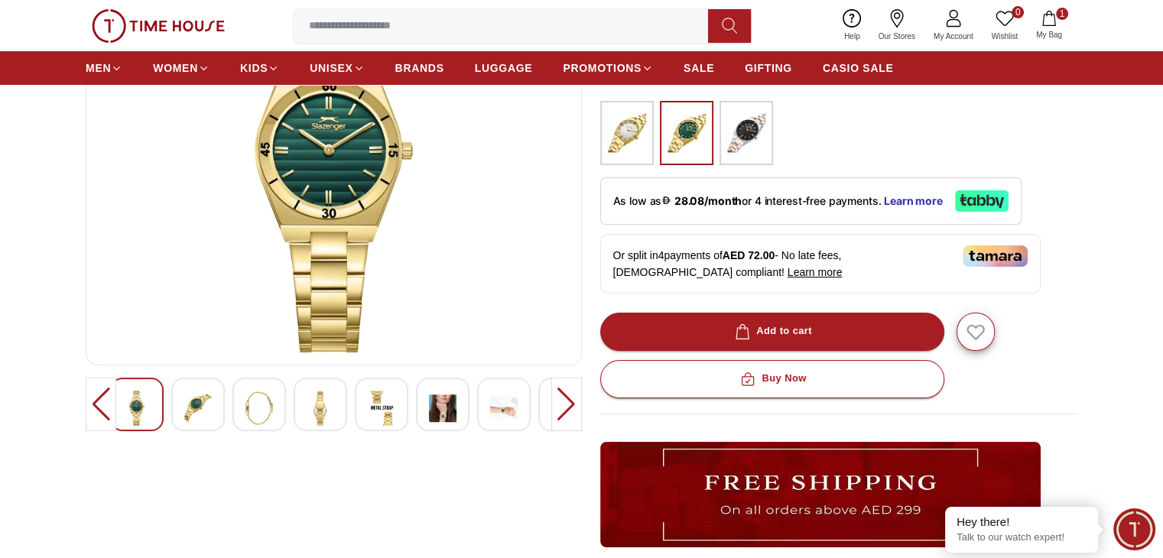
scroll to position [229, 0]
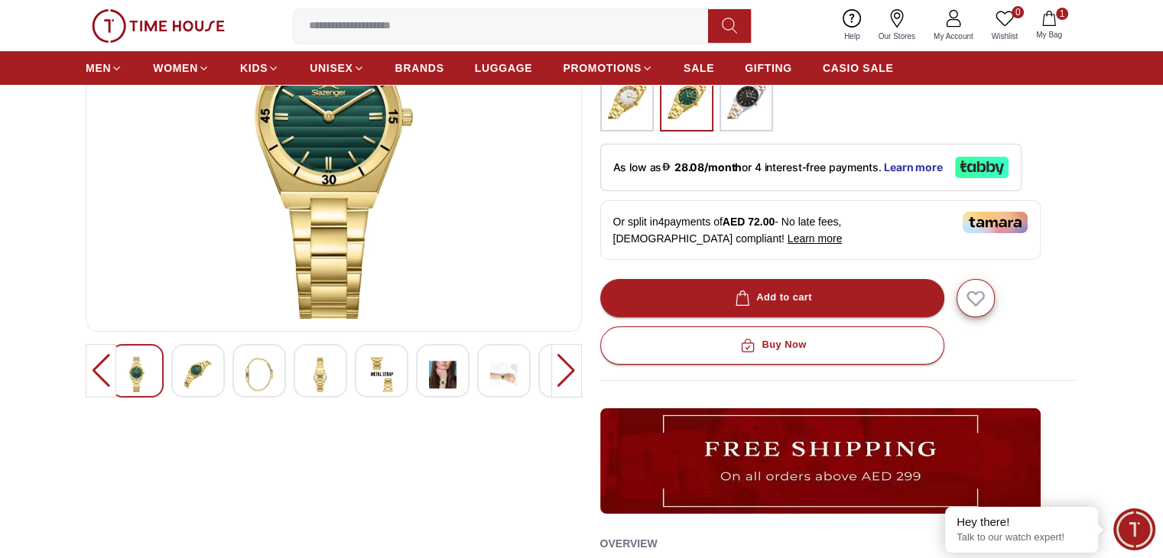
click at [450, 378] on img at bounding box center [443, 374] width 28 height 35
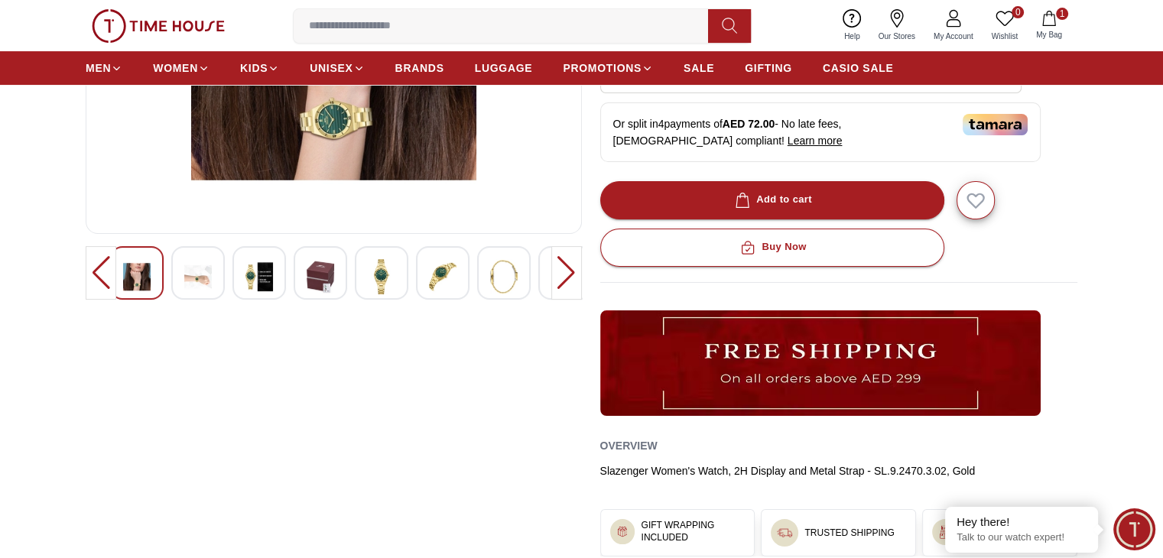
scroll to position [459, 0]
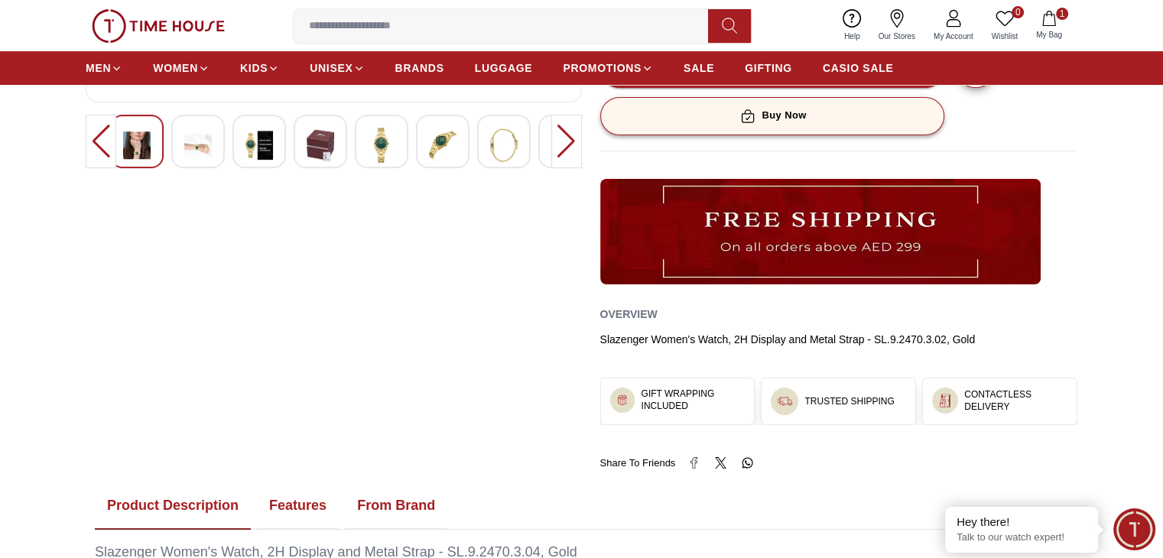
click at [780, 118] on div "Buy Now" at bounding box center [771, 116] width 69 height 18
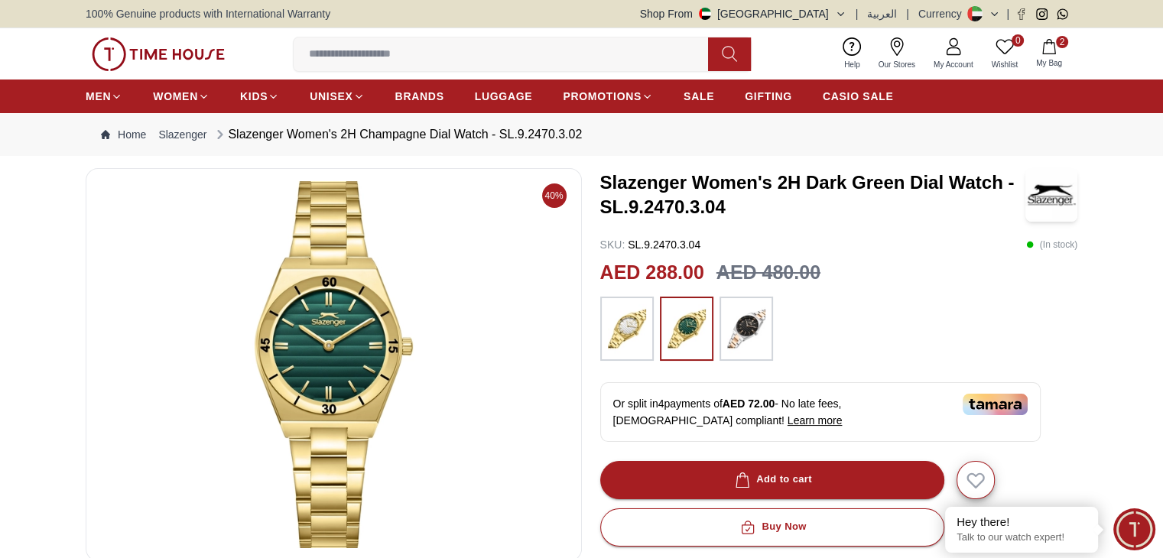
scroll to position [459, 0]
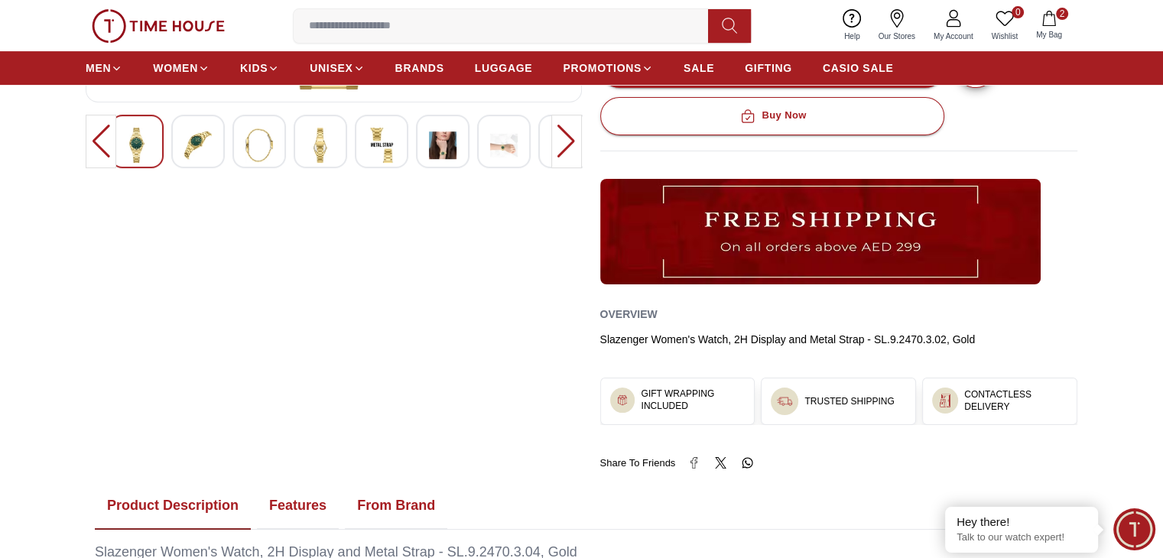
scroll to position [1608, 0]
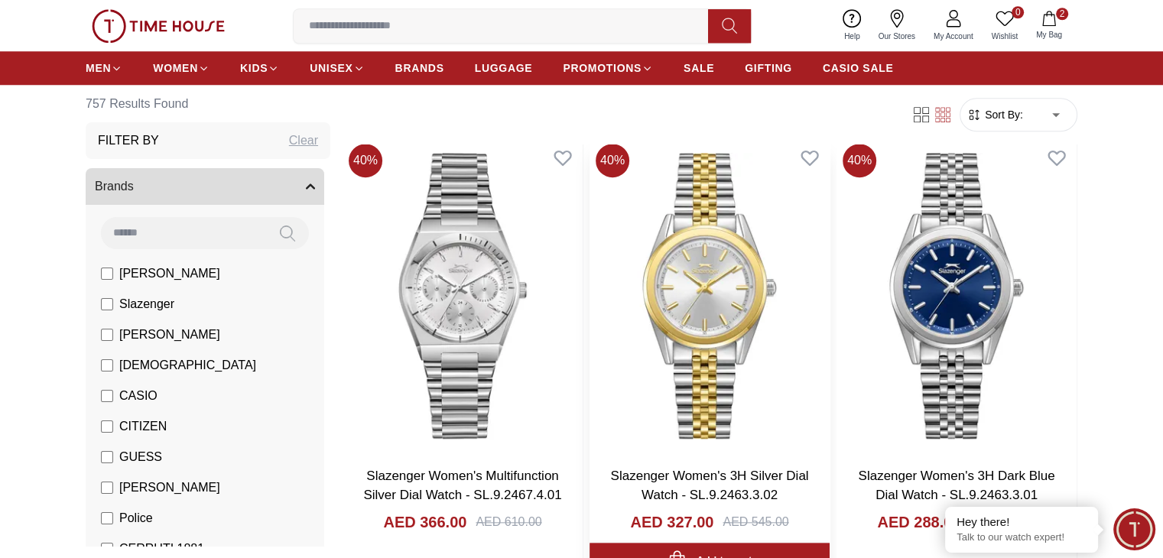
scroll to position [1606, 0]
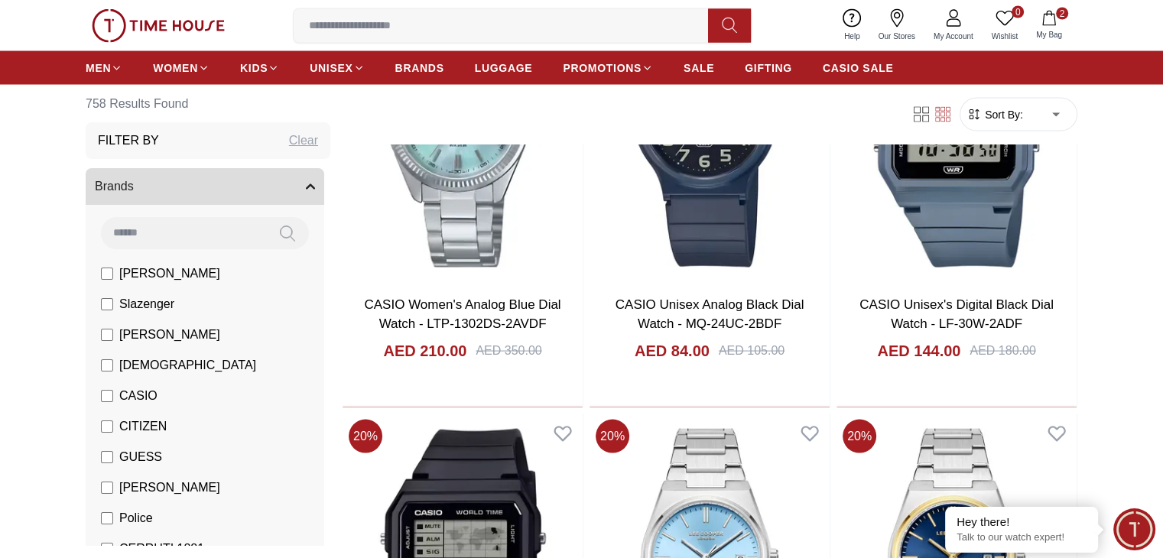
scroll to position [2983, 0]
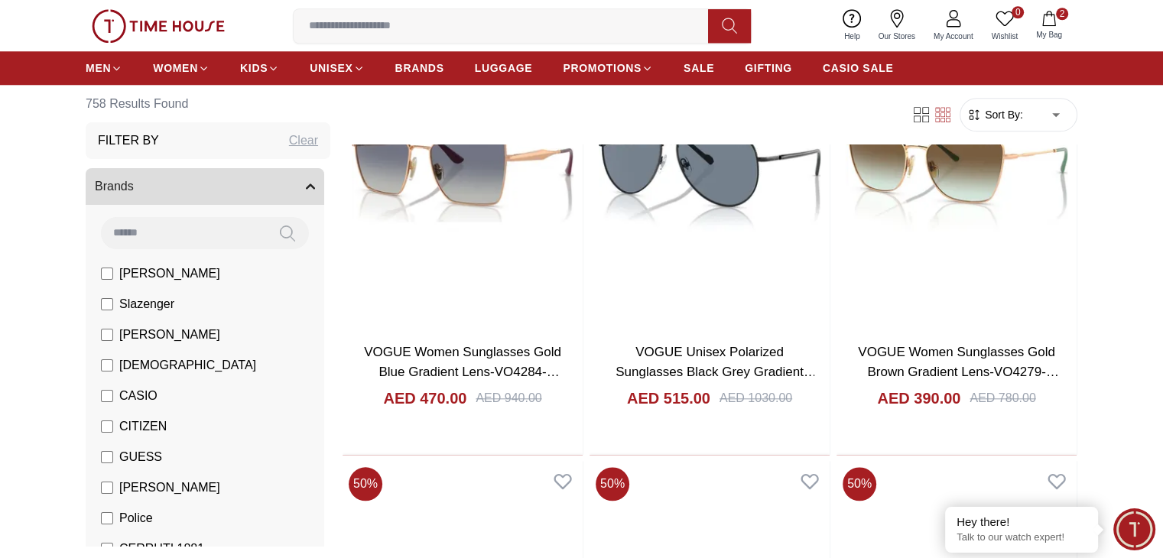
scroll to position [7419, 0]
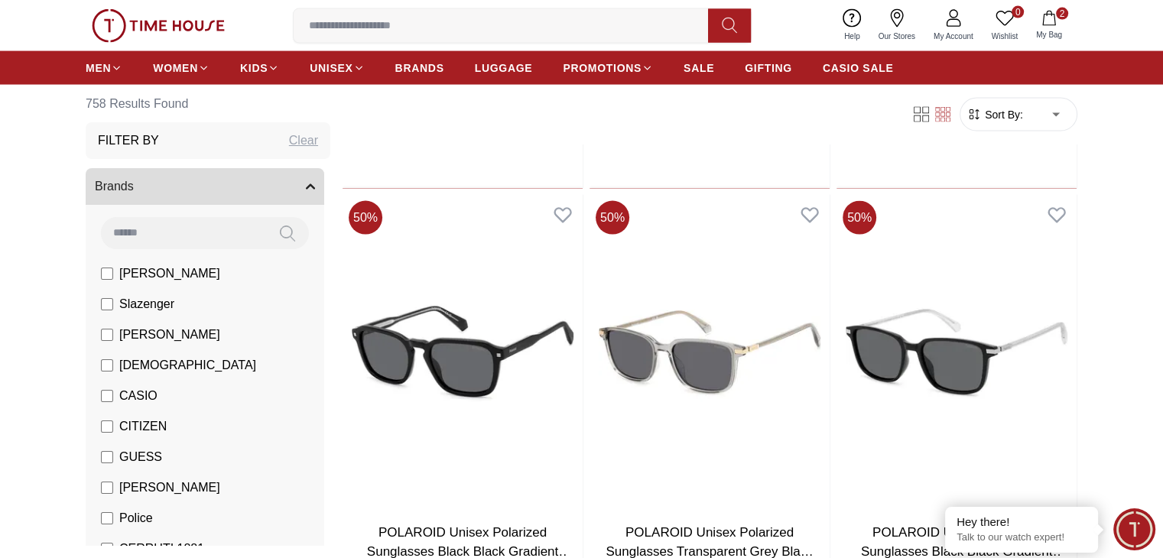
scroll to position [9025, 0]
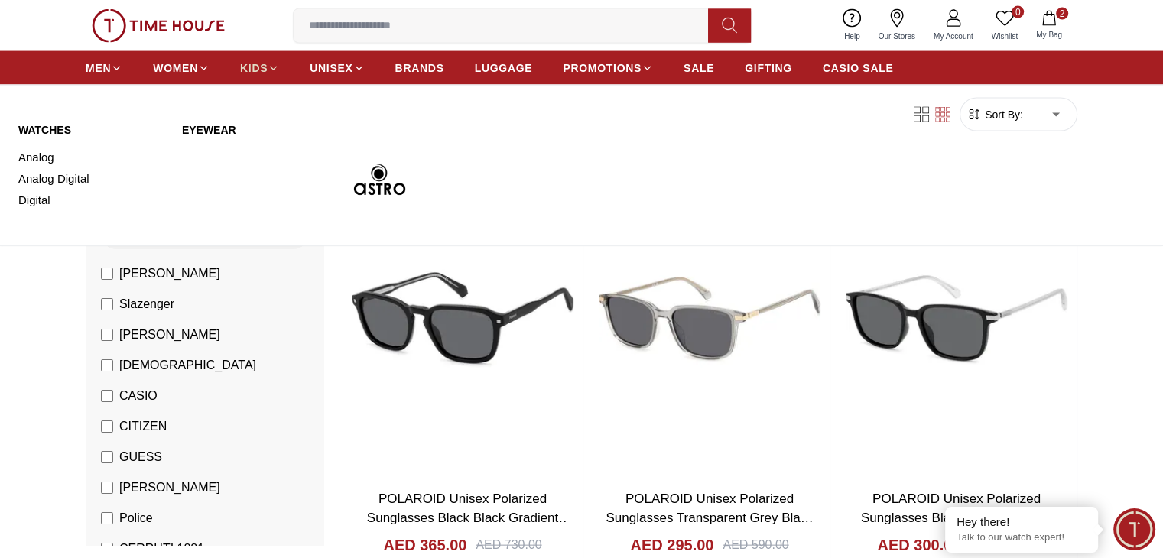
click at [255, 63] on span "KIDS" at bounding box center [254, 67] width 28 height 15
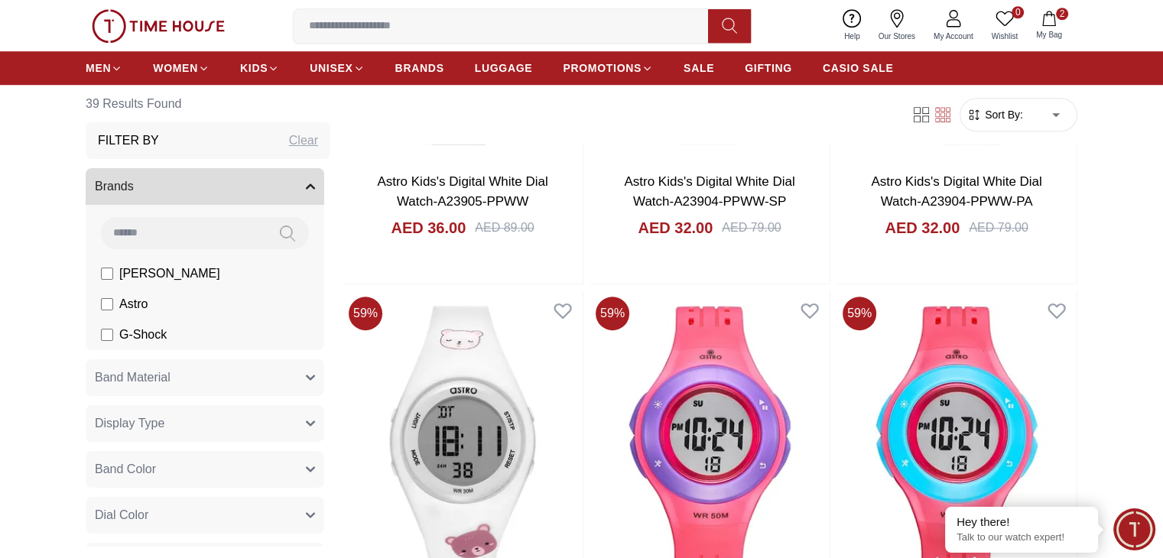
scroll to position [1606, 0]
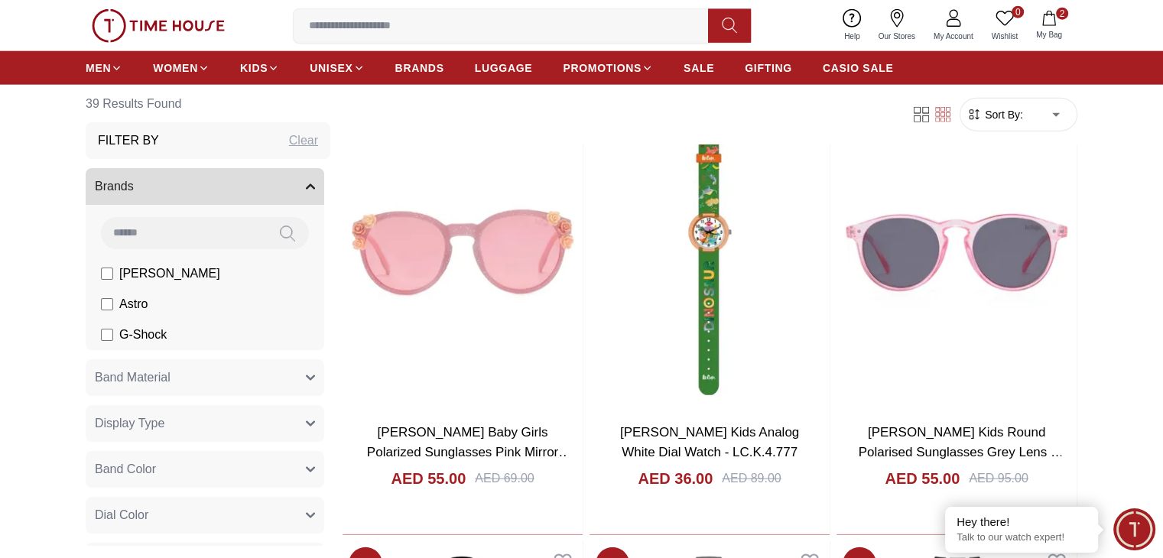
scroll to position [3824, 0]
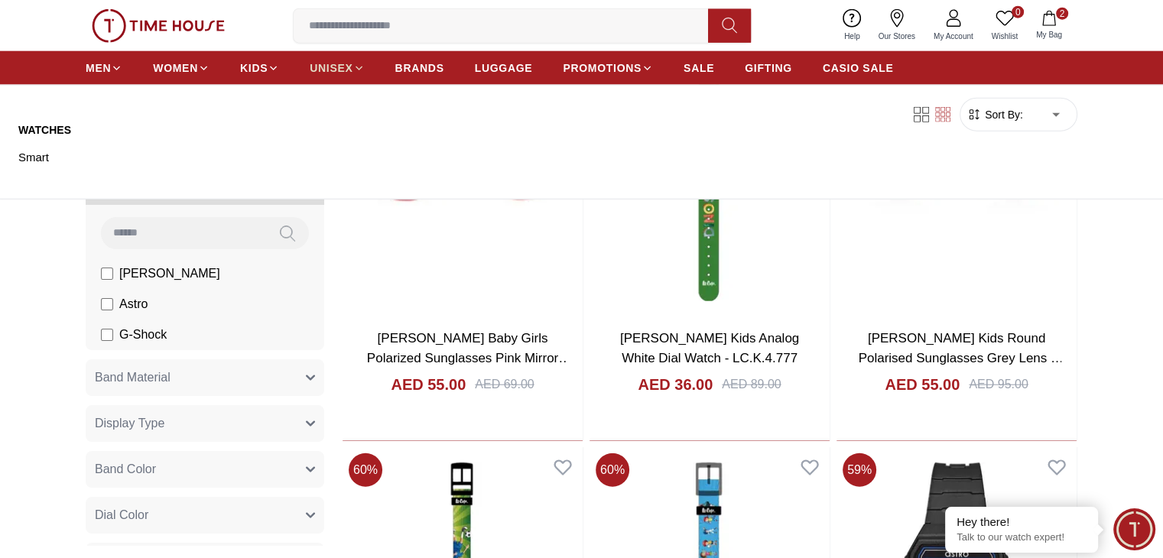
click at [361, 64] on icon at bounding box center [358, 68] width 11 height 11
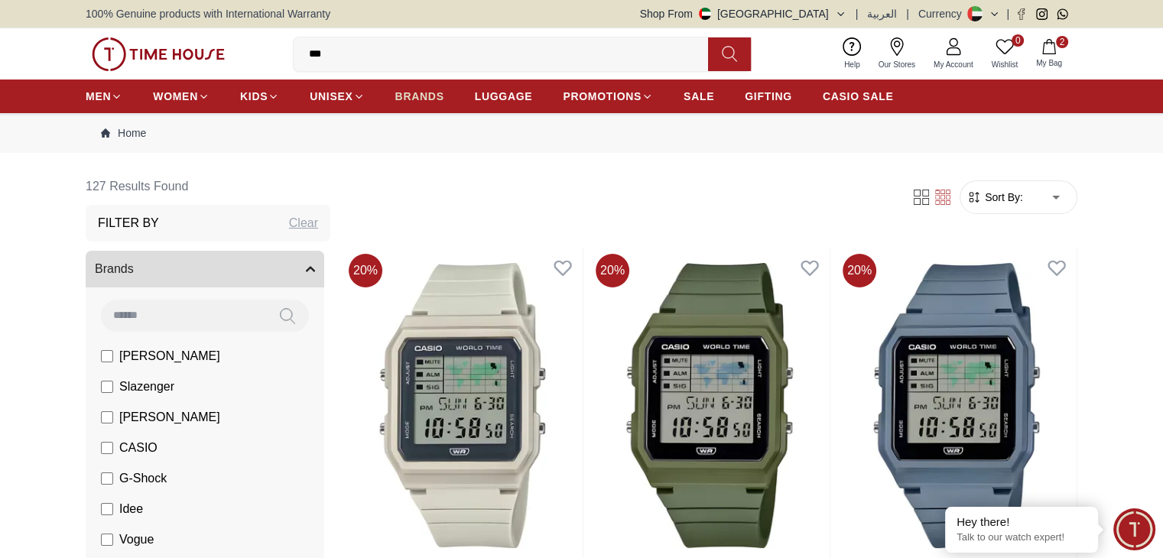
click at [428, 94] on span "BRANDS" at bounding box center [419, 96] width 49 height 15
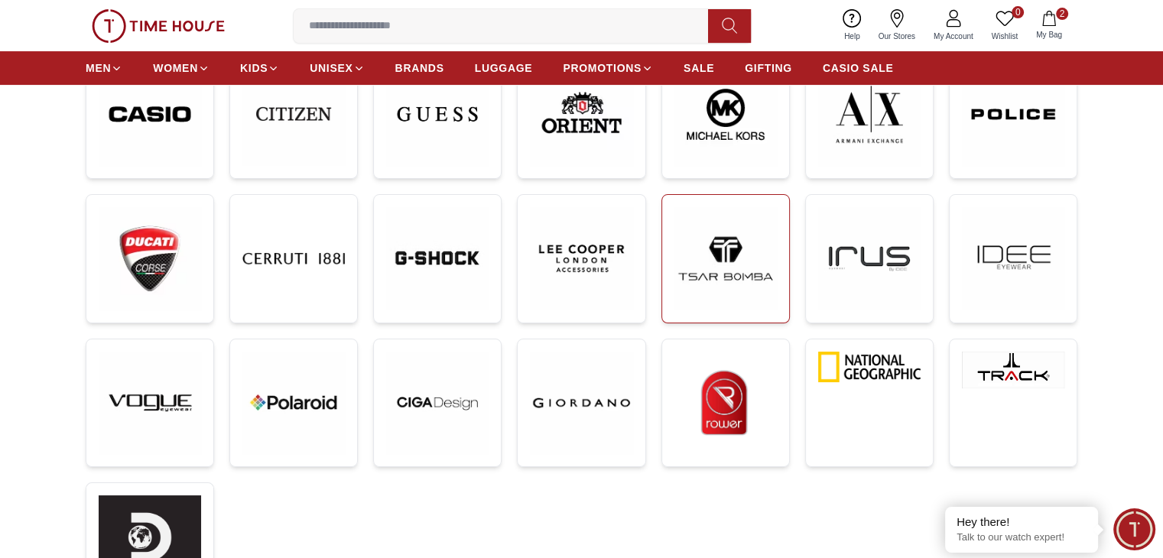
scroll to position [459, 0]
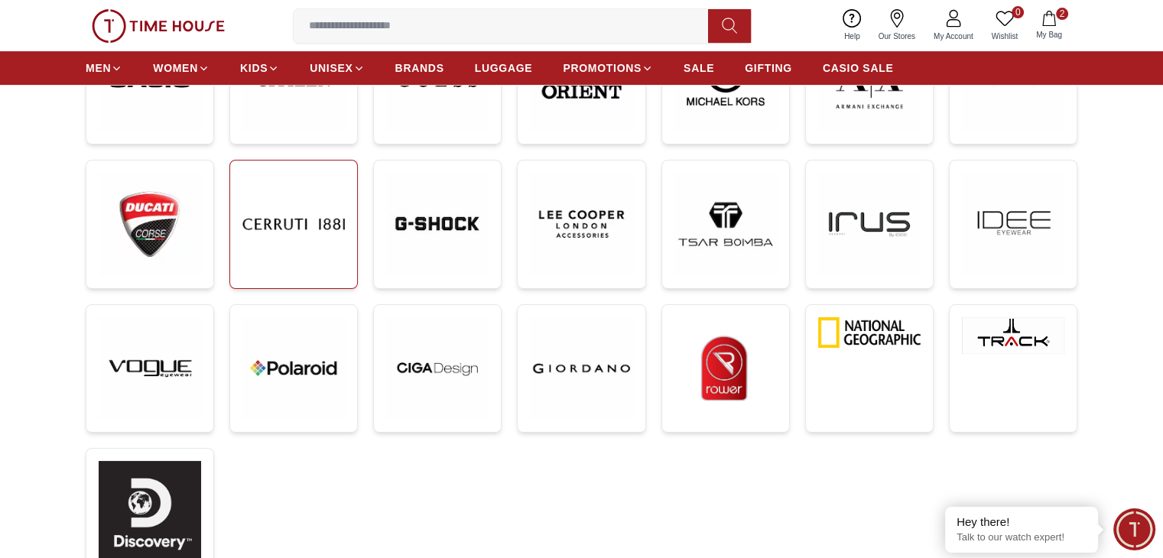
click at [264, 227] on img at bounding box center [293, 224] width 102 height 102
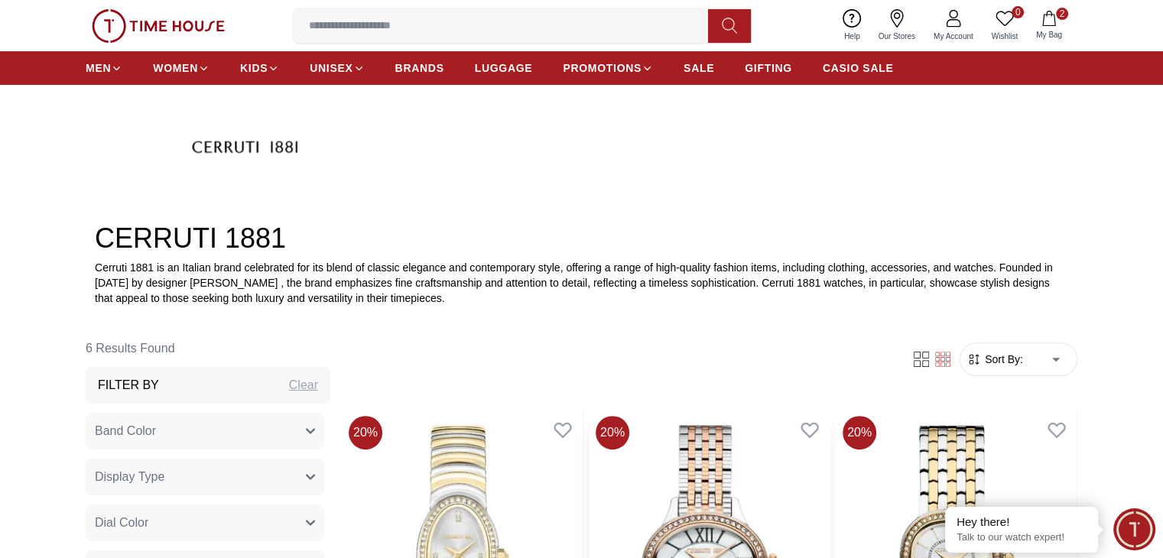
scroll to position [76, 0]
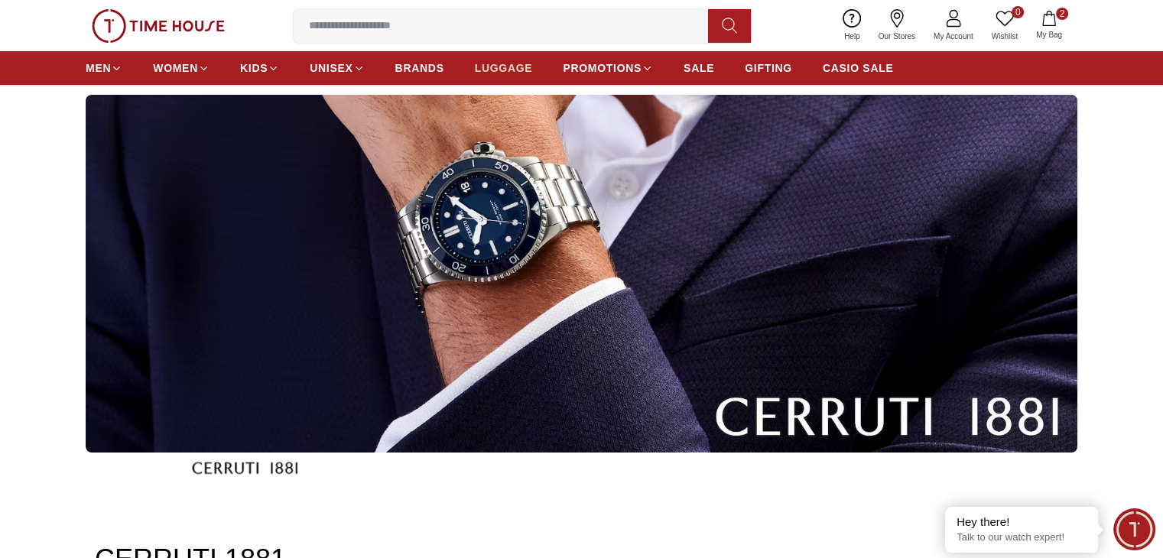
click at [495, 73] on span "LUGGAGE" at bounding box center [504, 67] width 58 height 15
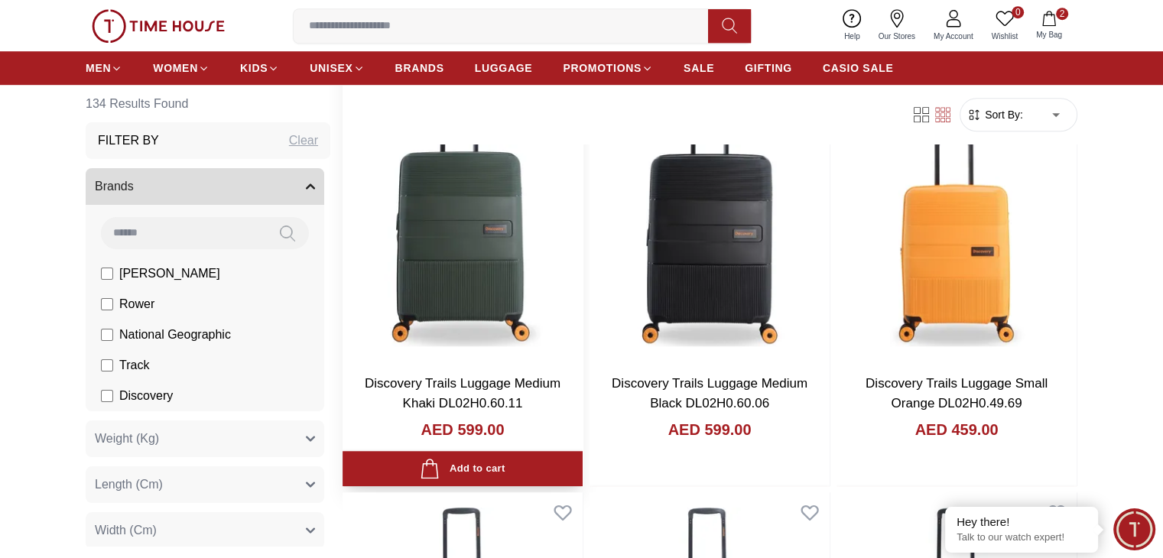
scroll to position [1147, 0]
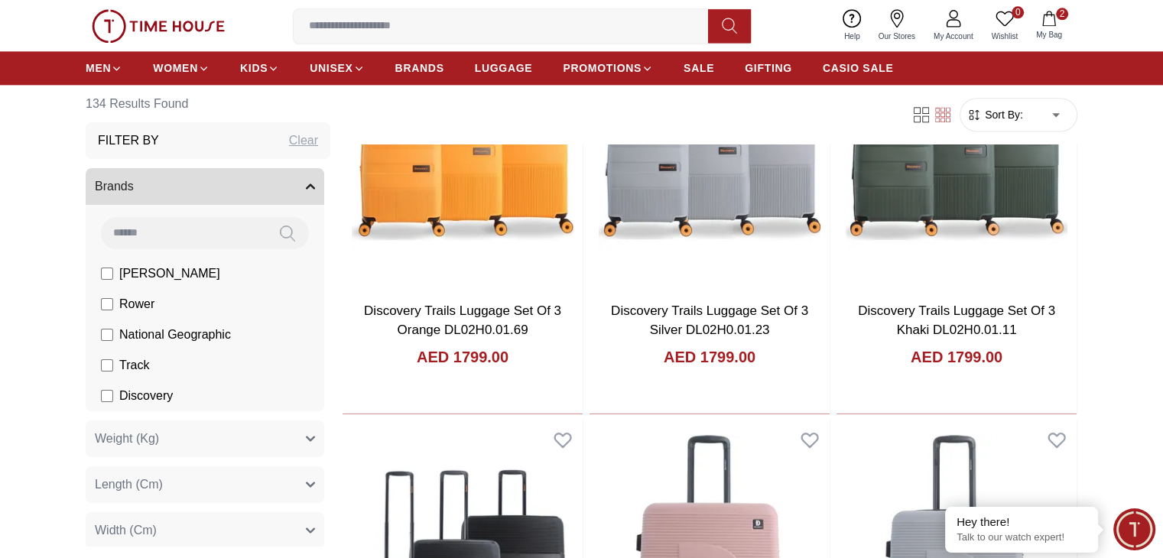
scroll to position [2295, 0]
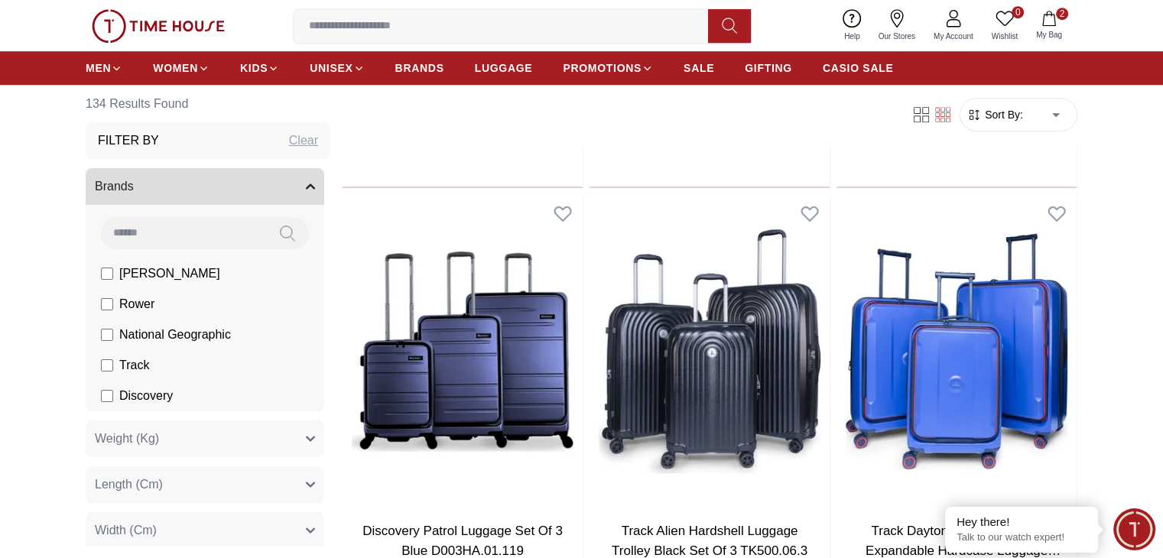
scroll to position [6789, 0]
